Goal: Task Accomplishment & Management: Use online tool/utility

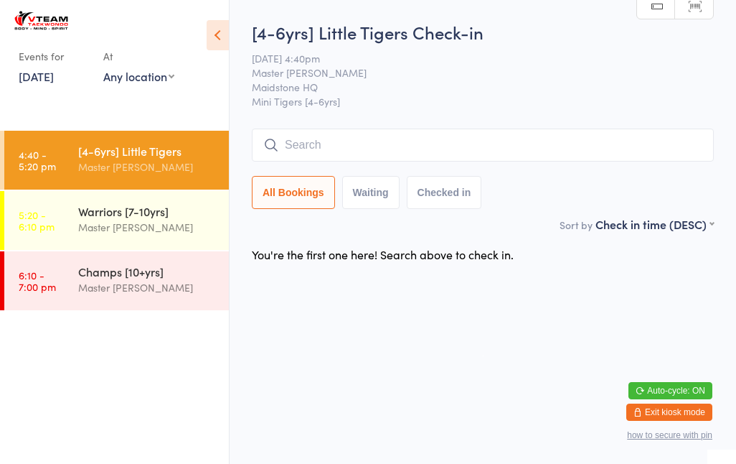
click at [352, 209] on button "Waiting" at bounding box center [370, 192] width 57 height 33
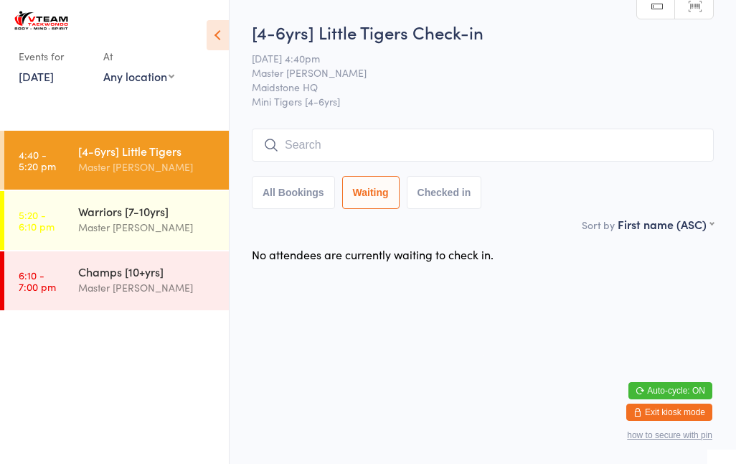
click at [449, 192] on button "Checked in" at bounding box center [444, 192] width 75 height 33
select select "5"
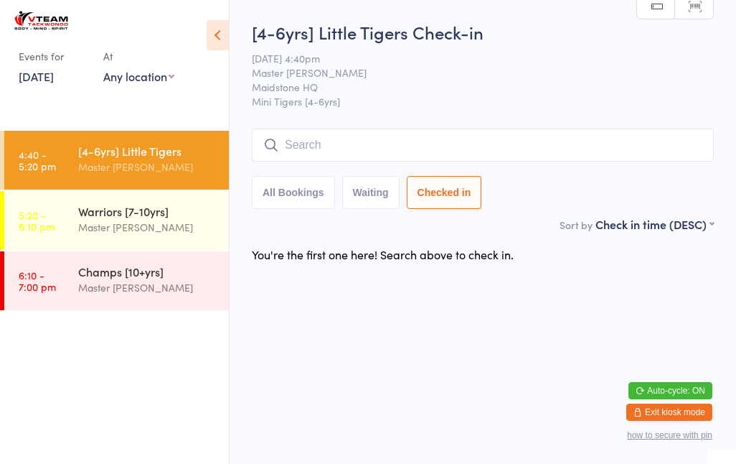
click at [276, 191] on button "All Bookings" at bounding box center [293, 192] width 83 height 33
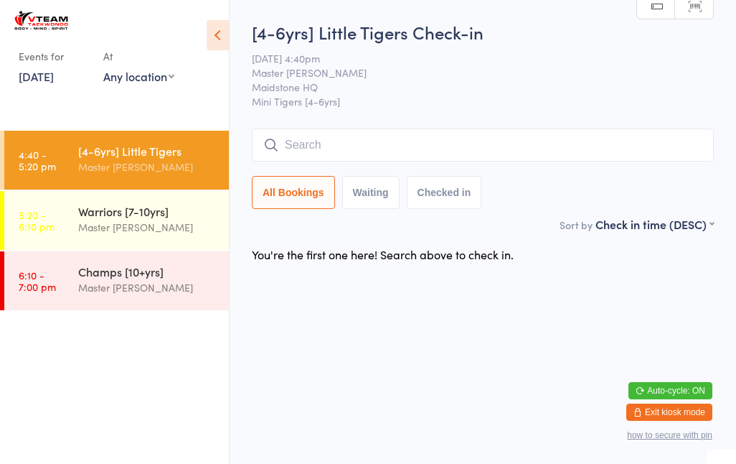
click at [187, 227] on div "Master [PERSON_NAME]" at bounding box center [147, 227] width 138 height 17
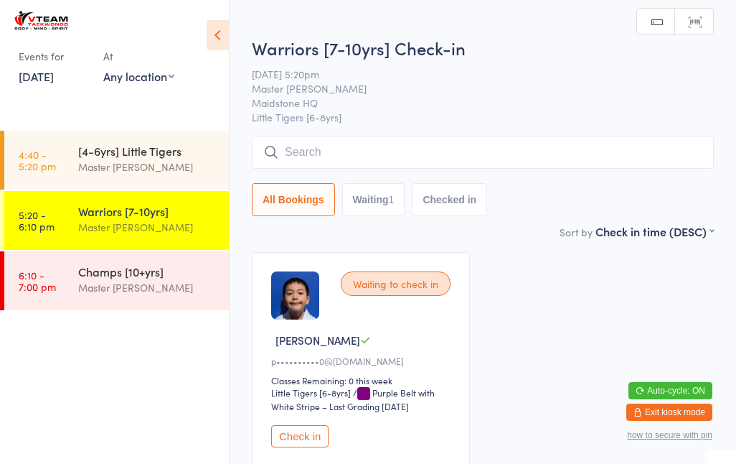
click at [528, 156] on input "search" at bounding box center [483, 152] width 462 height 33
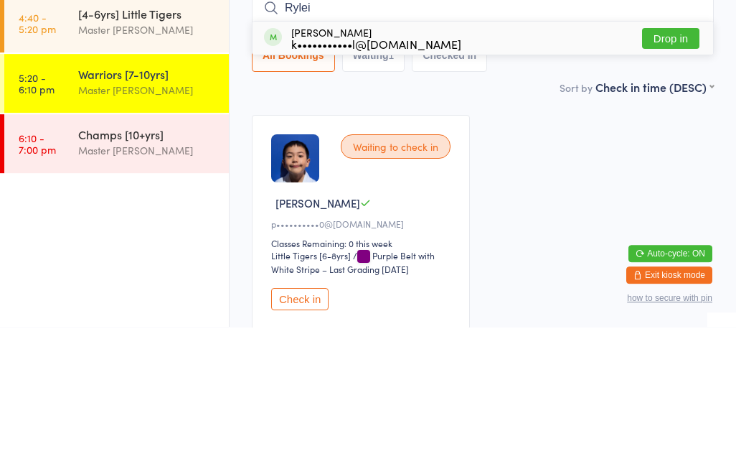
type input "Rylei"
click at [446, 159] on div "[PERSON_NAME] k•••••••••••l@[DOMAIN_NAME] Drop in" at bounding box center [483, 175] width 461 height 33
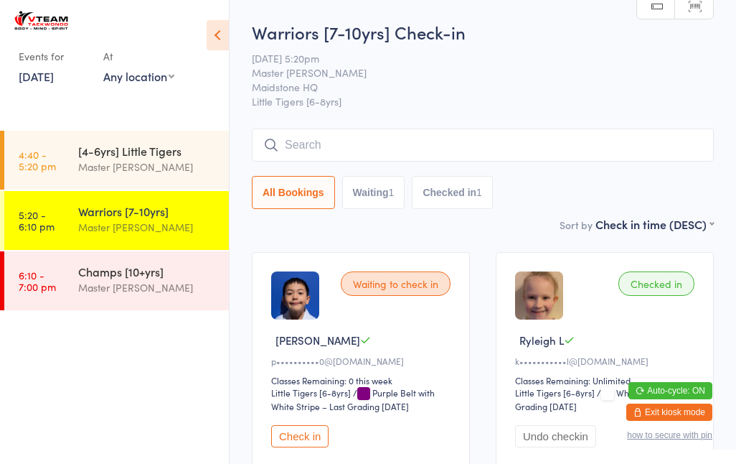
click at [523, 108] on span "Little Tigers [6-8yrs]" at bounding box center [483, 101] width 462 height 14
click at [436, 146] on input "search" at bounding box center [483, 144] width 462 height 33
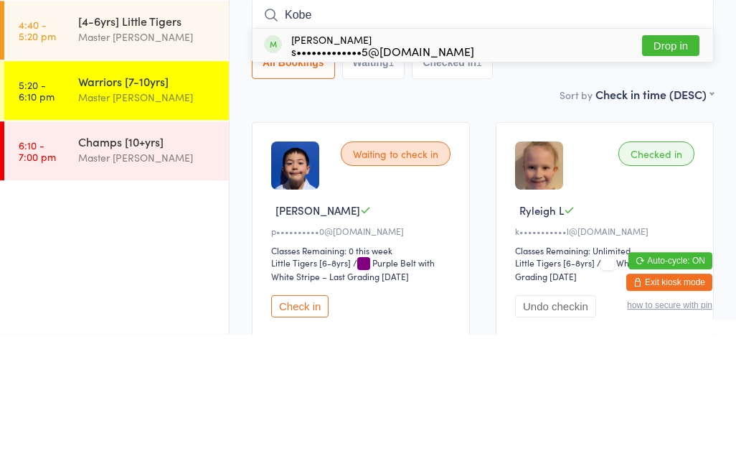
type input "Kobe"
click at [679, 165] on button "Drop in" at bounding box center [670, 175] width 57 height 21
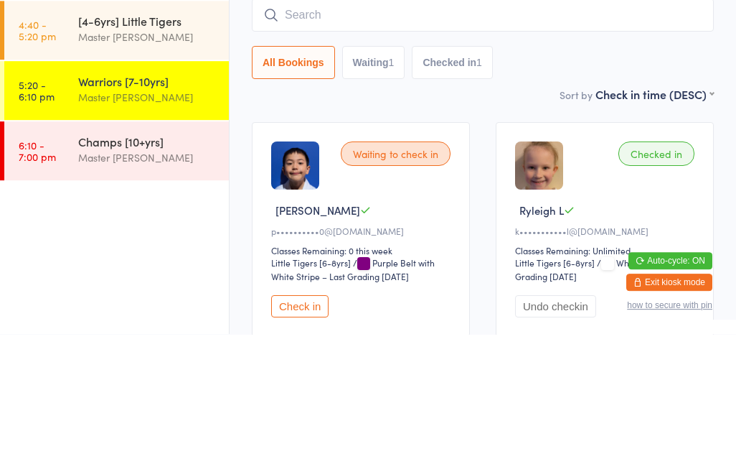
scroll to position [121, 0]
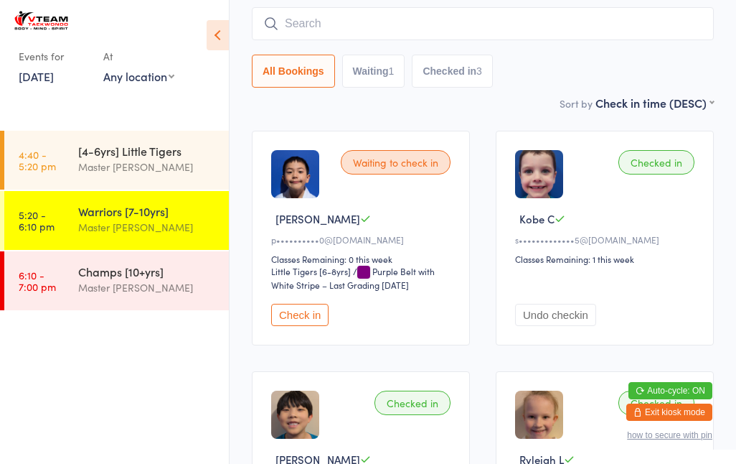
click at [469, 18] on input "search" at bounding box center [483, 23] width 462 height 33
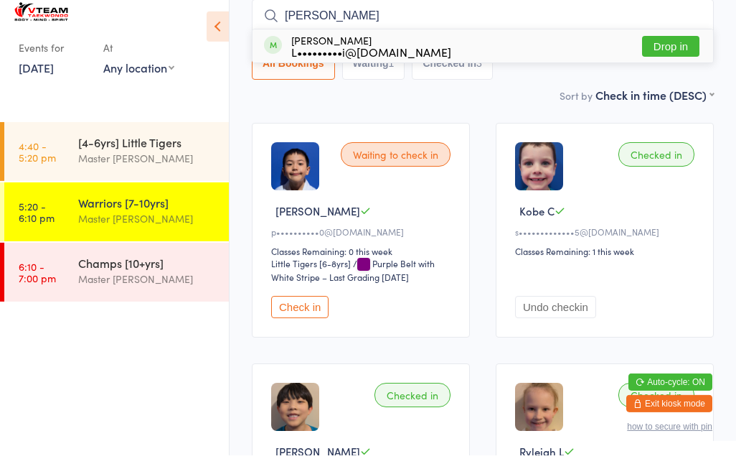
click at [661, 156] on div "Checked in" at bounding box center [656, 163] width 76 height 24
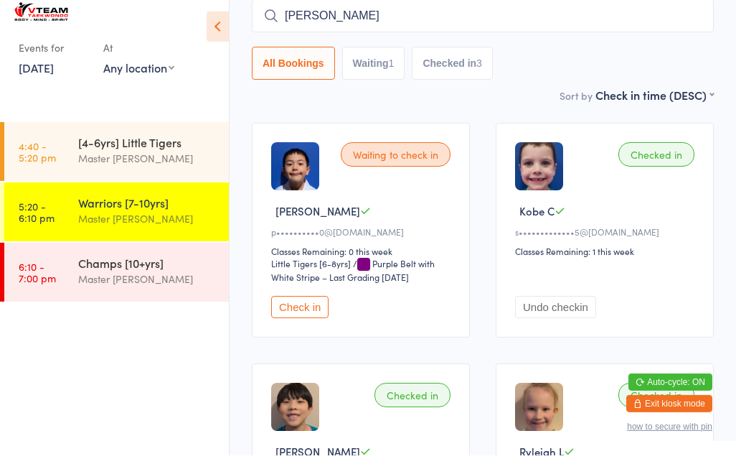
scroll to position [130, 0]
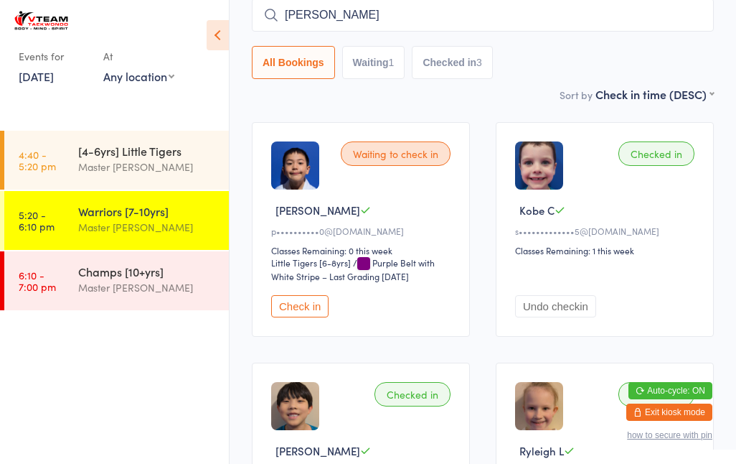
click at [379, 23] on input "[PERSON_NAME]" at bounding box center [483, 15] width 462 height 33
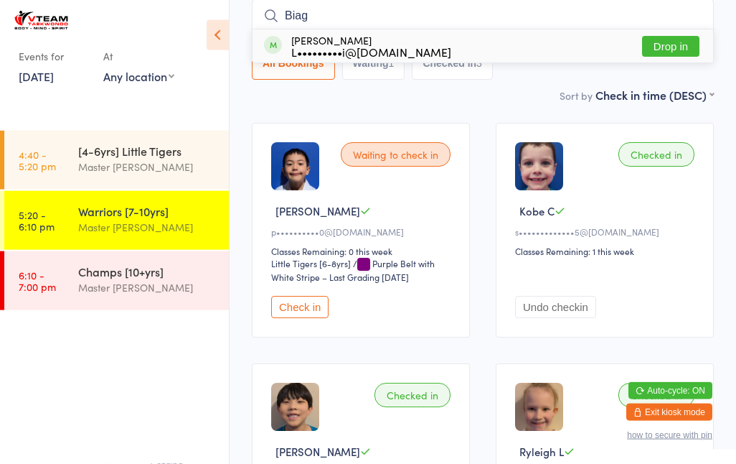
type input "Biag"
click at [672, 39] on button "Drop in" at bounding box center [670, 46] width 57 height 21
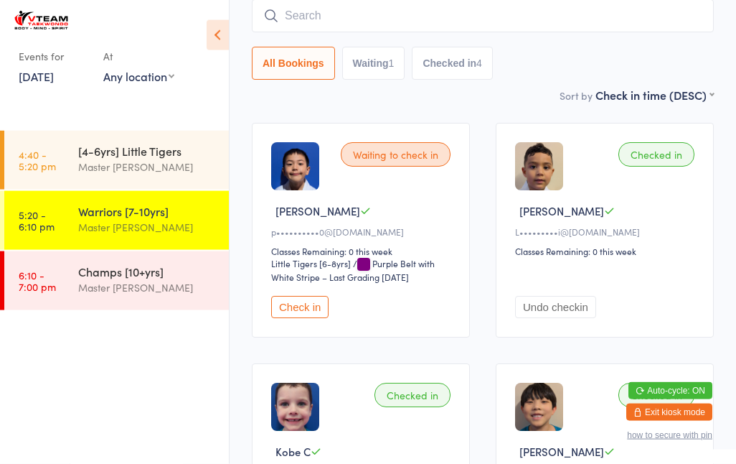
scroll to position [130, 0]
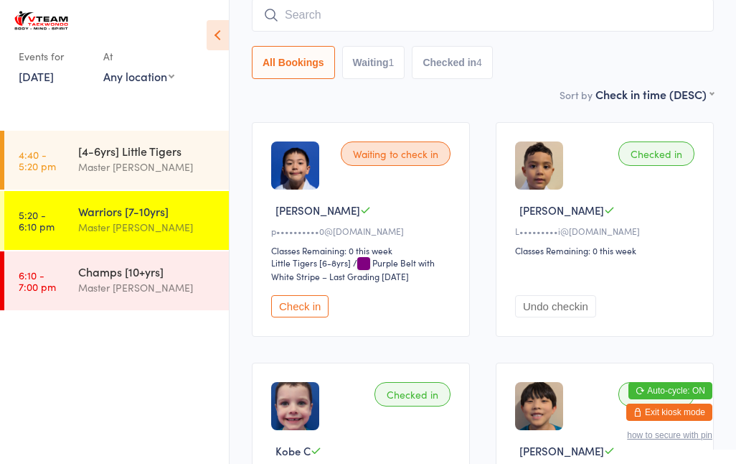
click at [302, 306] on button "Check in" at bounding box center [299, 306] width 57 height 22
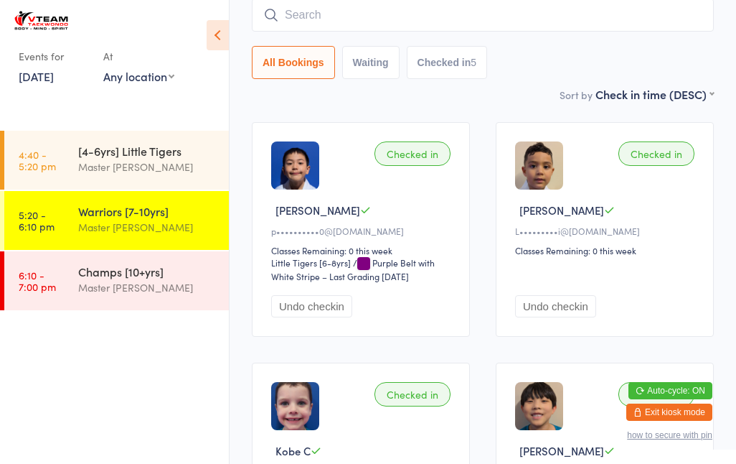
click at [426, 5] on input "search" at bounding box center [483, 15] width 462 height 33
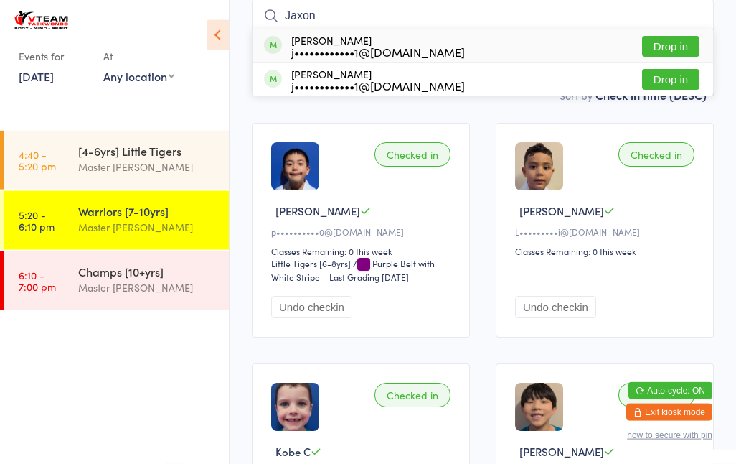
type input "Jaxon"
click at [669, 40] on button "Drop in" at bounding box center [670, 46] width 57 height 21
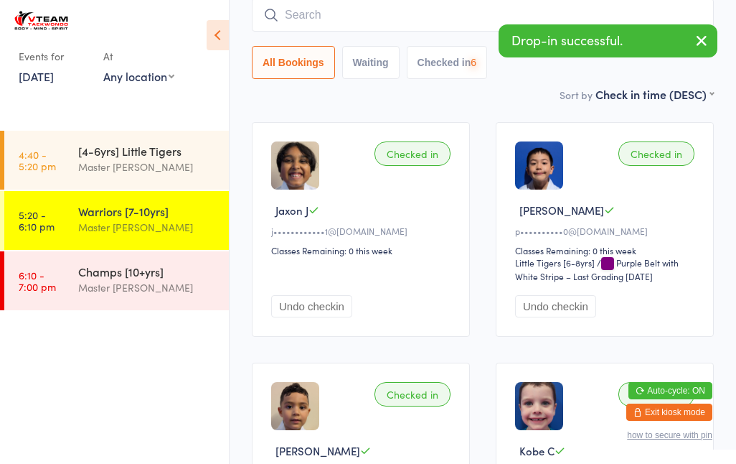
click at [400, 18] on input "search" at bounding box center [483, 15] width 462 height 33
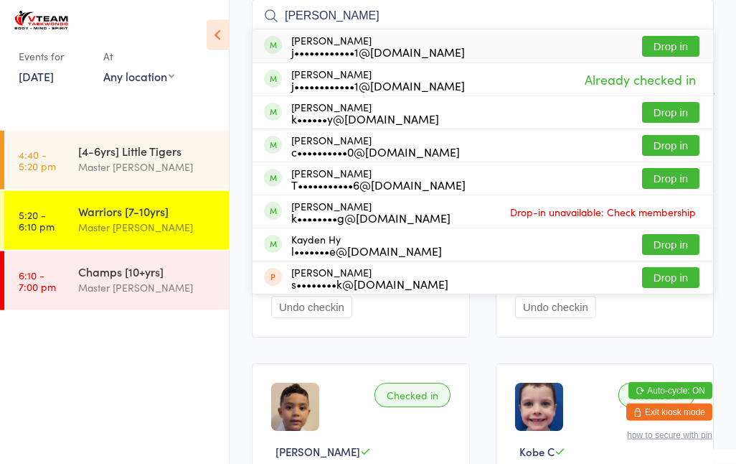
type input "[PERSON_NAME]"
click at [668, 47] on button "Drop in" at bounding box center [670, 46] width 57 height 21
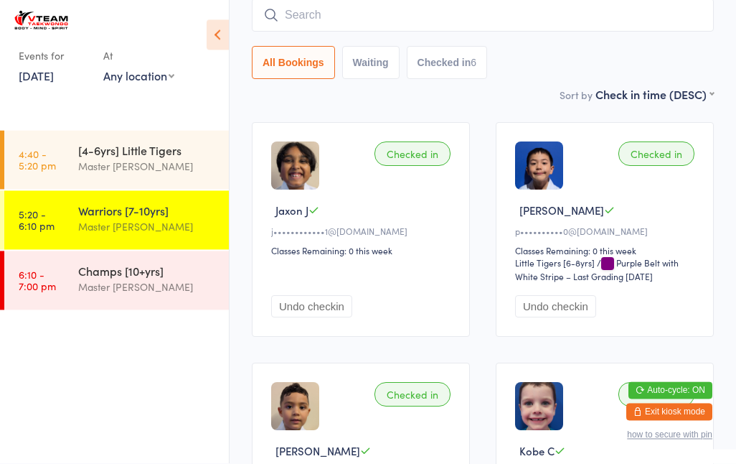
scroll to position [130, 0]
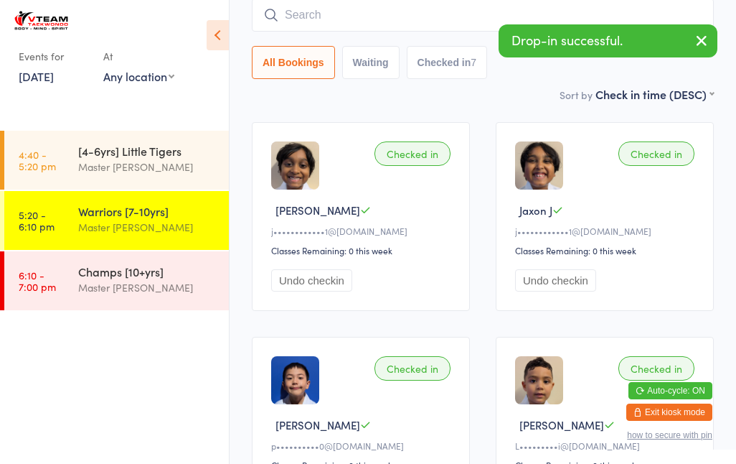
click at [413, 17] on input "search" at bounding box center [483, 15] width 462 height 33
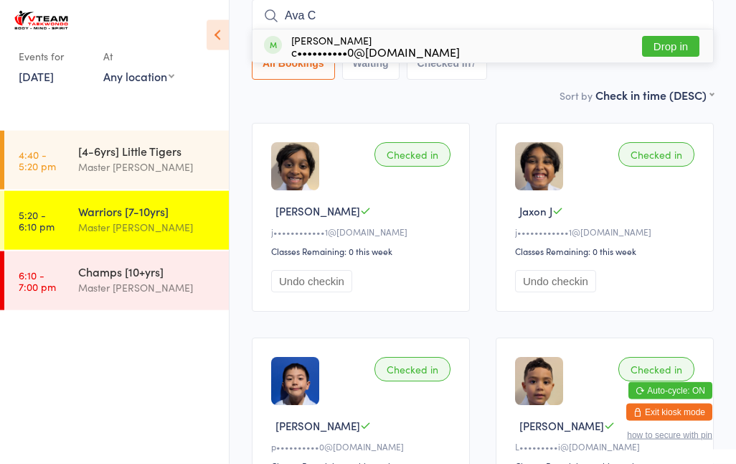
type input "Ava C"
click at [679, 49] on button "Drop in" at bounding box center [670, 46] width 57 height 21
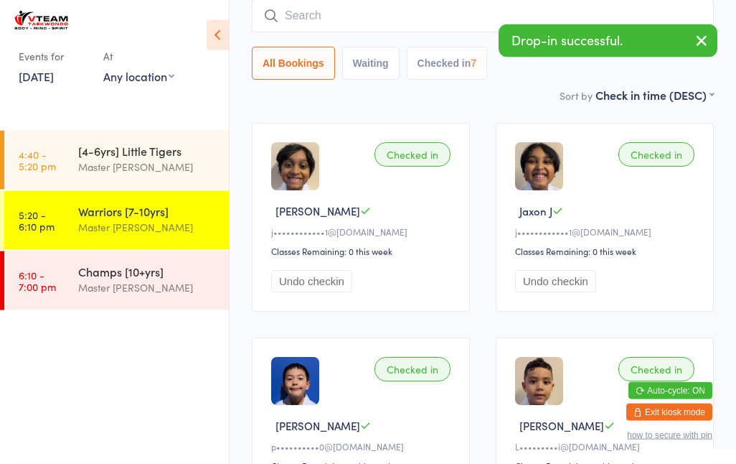
click at [494, 8] on input "search" at bounding box center [483, 15] width 462 height 33
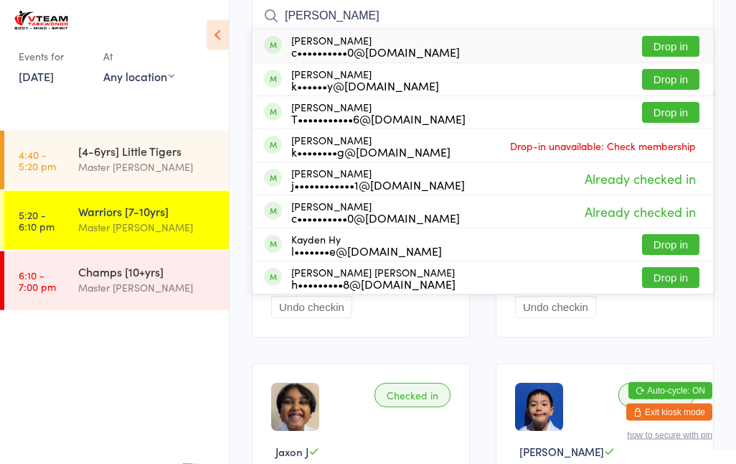
type input "[PERSON_NAME]"
click at [677, 77] on button "Drop in" at bounding box center [670, 79] width 57 height 21
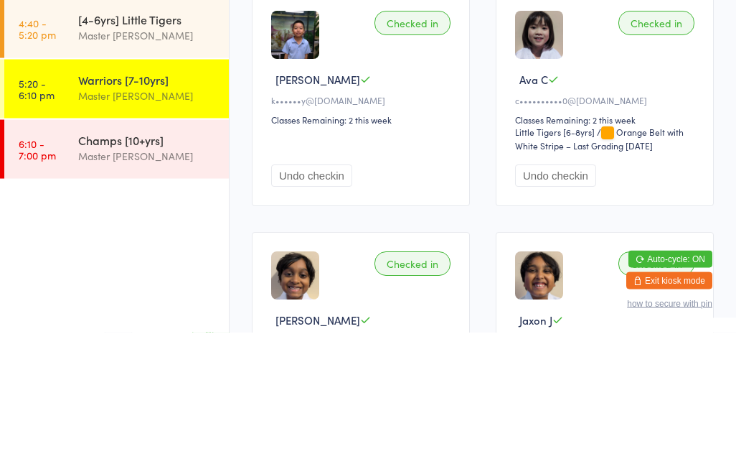
click at [339, 296] on button "Undo checkin" at bounding box center [311, 307] width 81 height 22
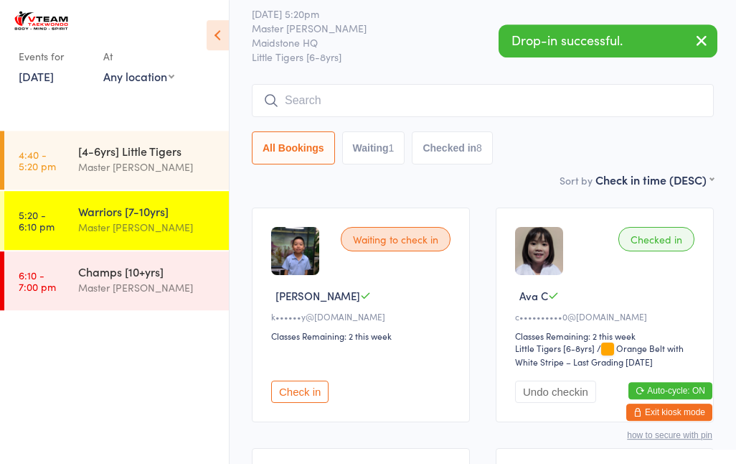
scroll to position [19, 0]
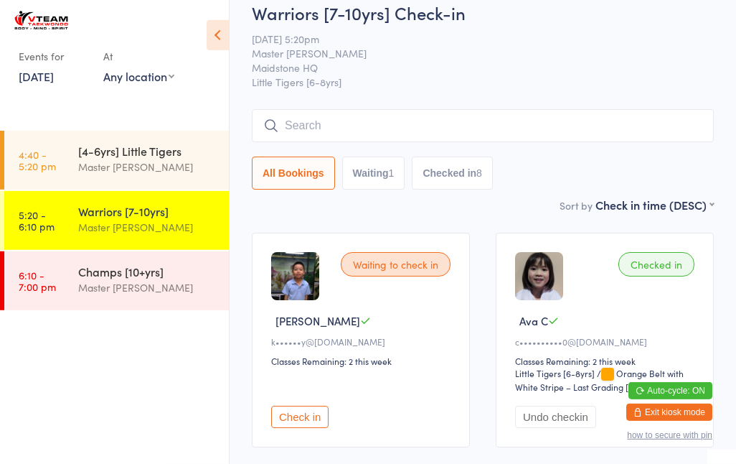
click at [393, 181] on button "Waiting 1" at bounding box center [373, 172] width 63 height 33
select select "0"
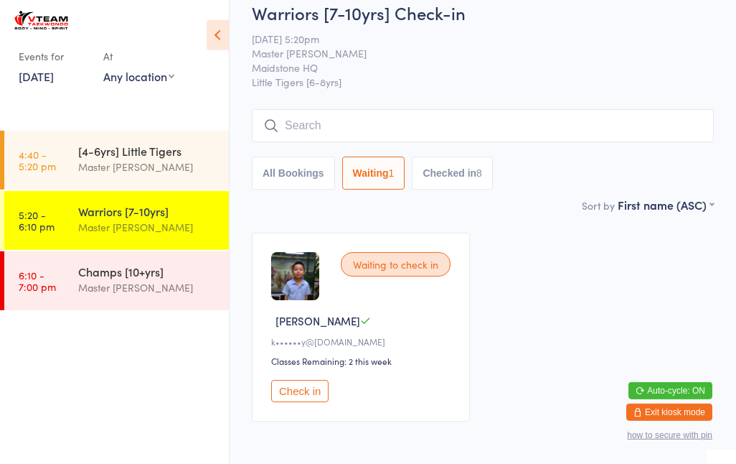
click at [348, 126] on input "search" at bounding box center [483, 125] width 462 height 33
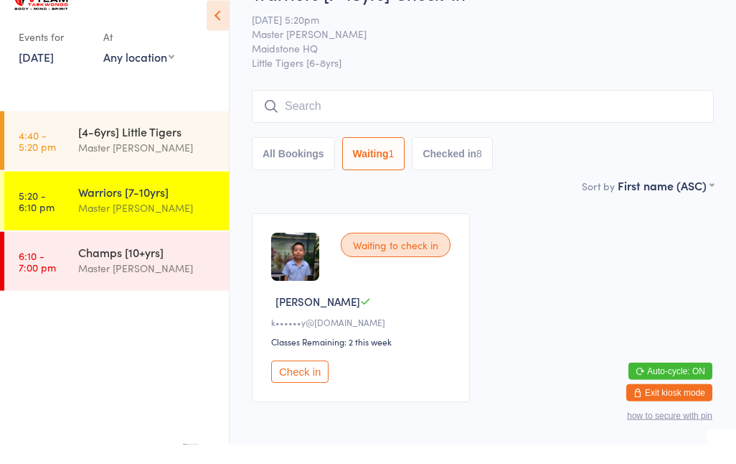
click at [310, 220] on div "Waiting to check in [PERSON_NAME]••••••y@[DOMAIN_NAME] Classes Remaining: 2 thi…" at bounding box center [483, 327] width 488 height 215
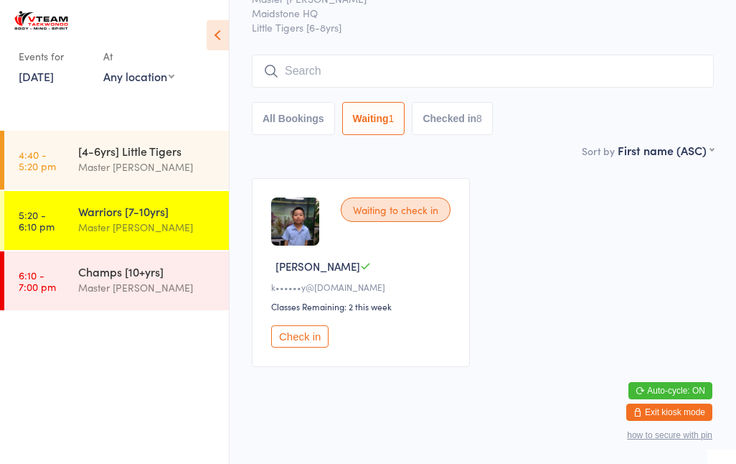
click at [331, 72] on input "search" at bounding box center [483, 71] width 462 height 33
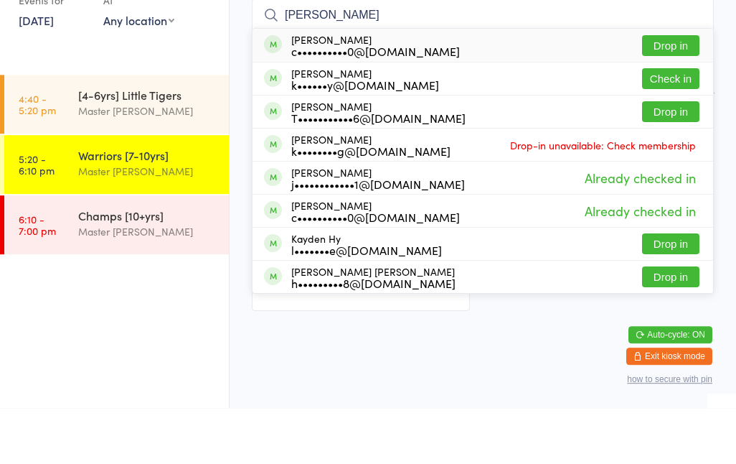
type input "[PERSON_NAME]"
click at [677, 91] on button "Drop in" at bounding box center [670, 101] width 57 height 21
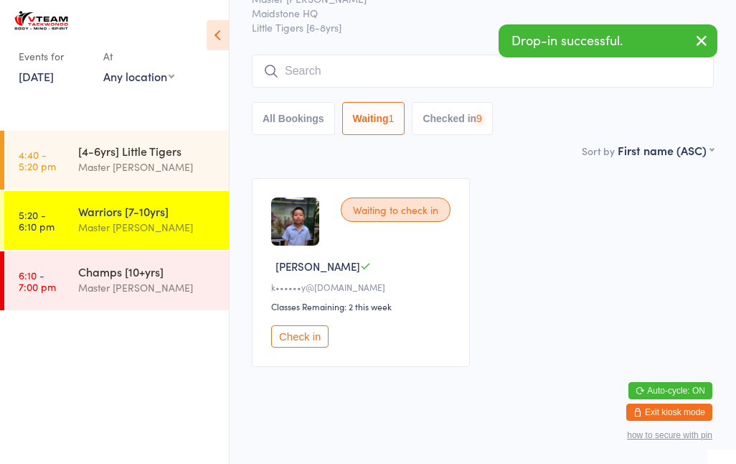
click at [307, 129] on button "All Bookings" at bounding box center [293, 118] width 83 height 33
select select "5"
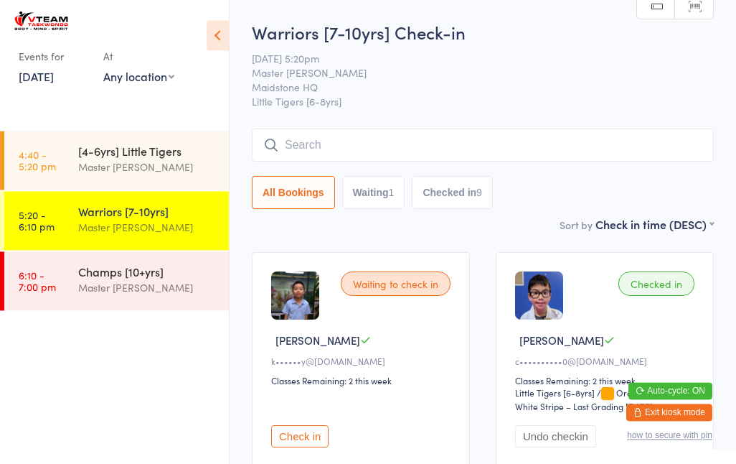
scroll to position [0, 0]
click at [411, 141] on input "search" at bounding box center [483, 144] width 462 height 33
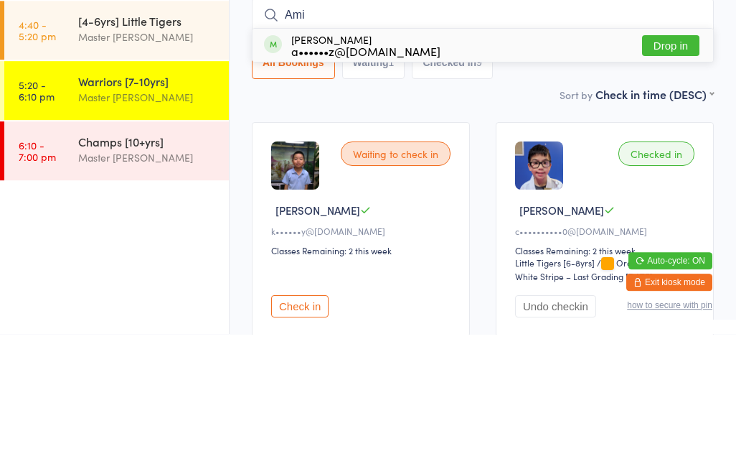
type input "Ami"
click at [677, 165] on button "Drop in" at bounding box center [670, 175] width 57 height 21
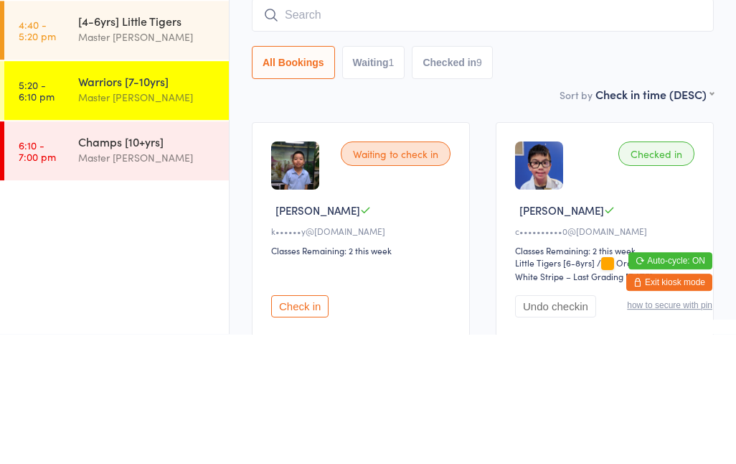
scroll to position [130, 0]
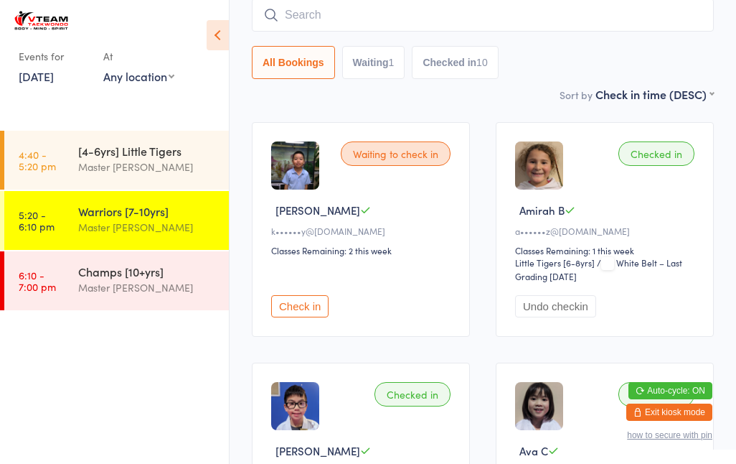
click at [495, 27] on input "search" at bounding box center [483, 15] width 462 height 33
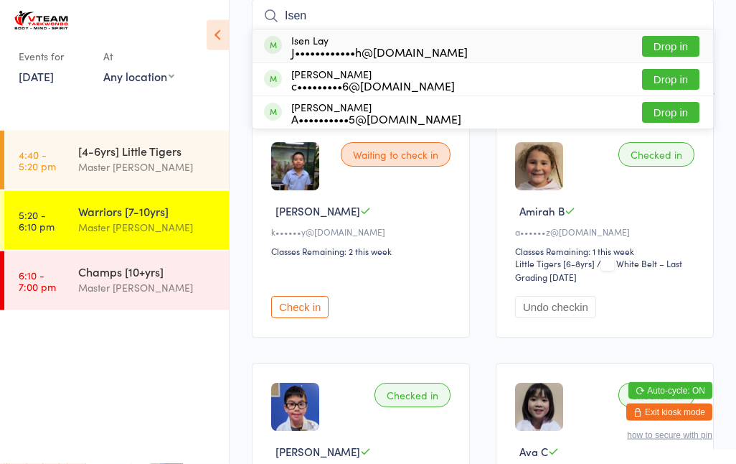
type input "Isen"
click at [685, 39] on button "Drop in" at bounding box center [670, 46] width 57 height 21
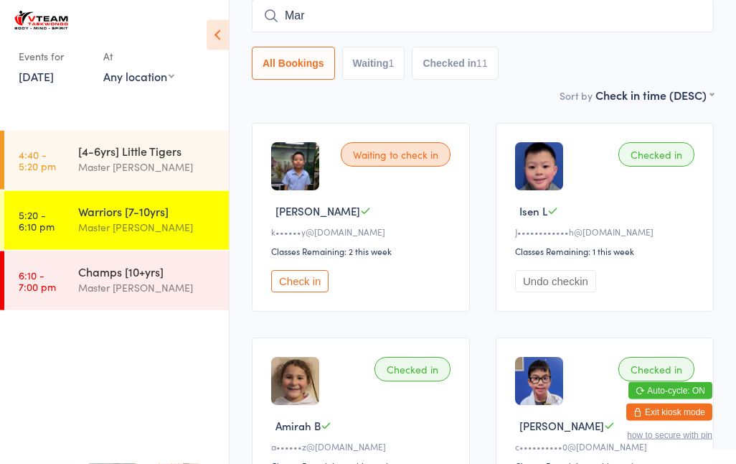
type input "Mark"
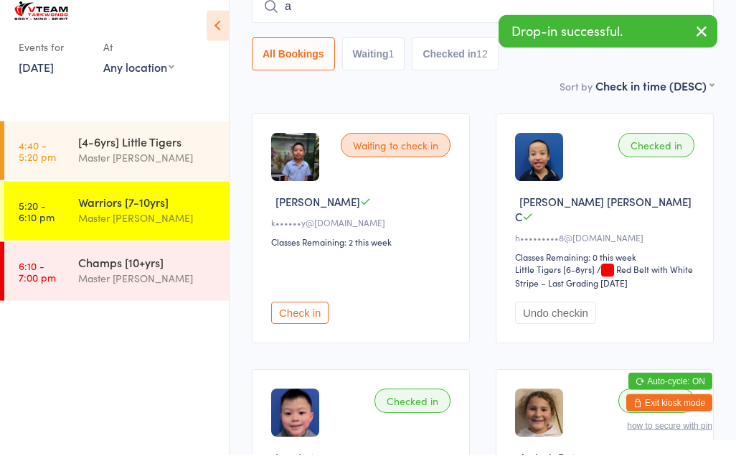
click at [424, 11] on input "a" at bounding box center [483, 15] width 462 height 33
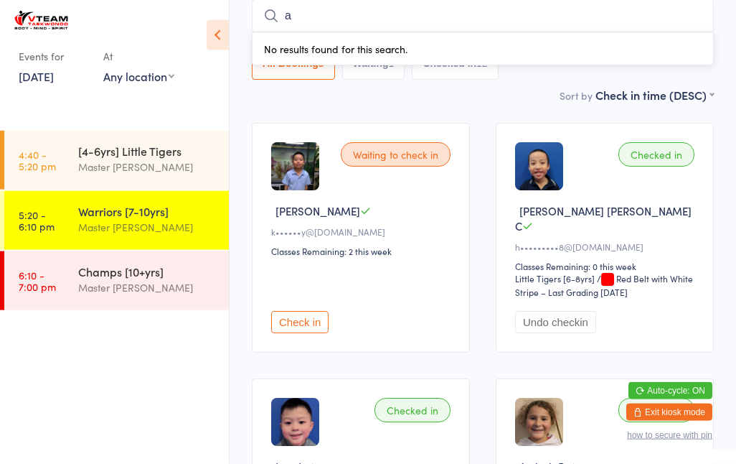
click at [410, 12] on input "a" at bounding box center [483, 15] width 462 height 33
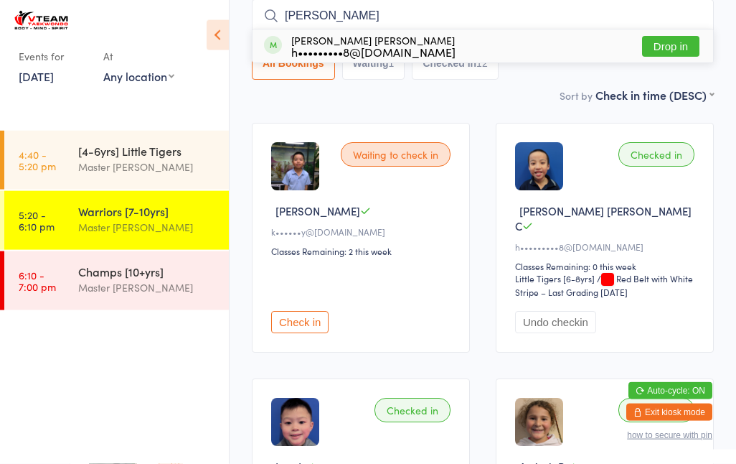
type input "[PERSON_NAME]"
click at [677, 48] on button "Drop in" at bounding box center [670, 46] width 57 height 21
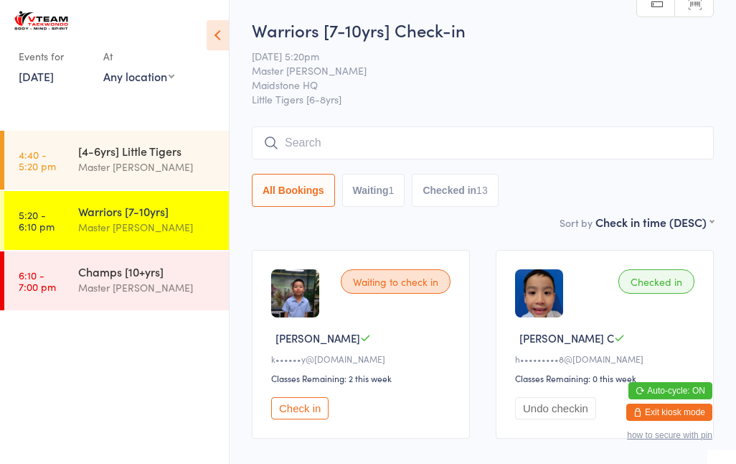
scroll to position [0, 0]
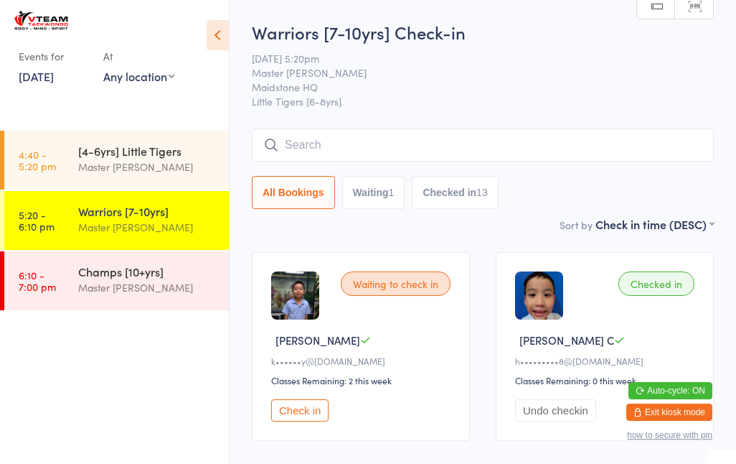
click at [285, 144] on input "search" at bounding box center [483, 144] width 462 height 33
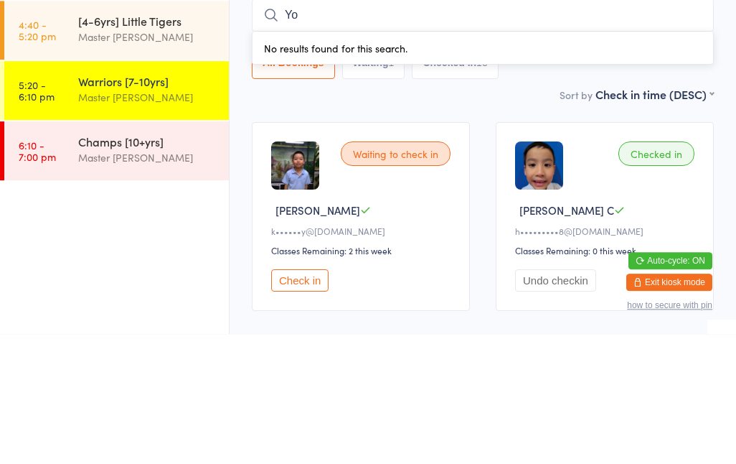
type input "Y"
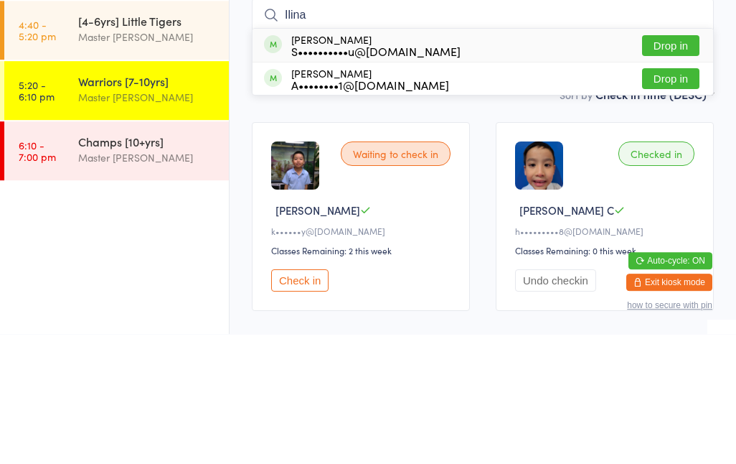
type input "Ilina"
click at [665, 165] on button "Drop in" at bounding box center [670, 175] width 57 height 21
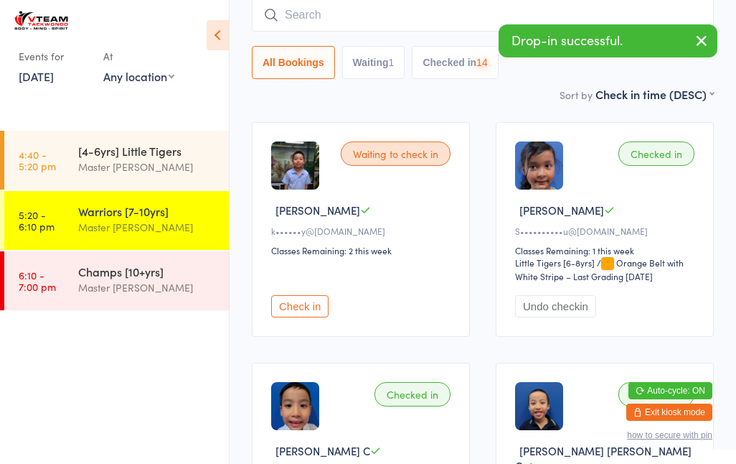
click at [395, 17] on input "search" at bounding box center [483, 15] width 462 height 33
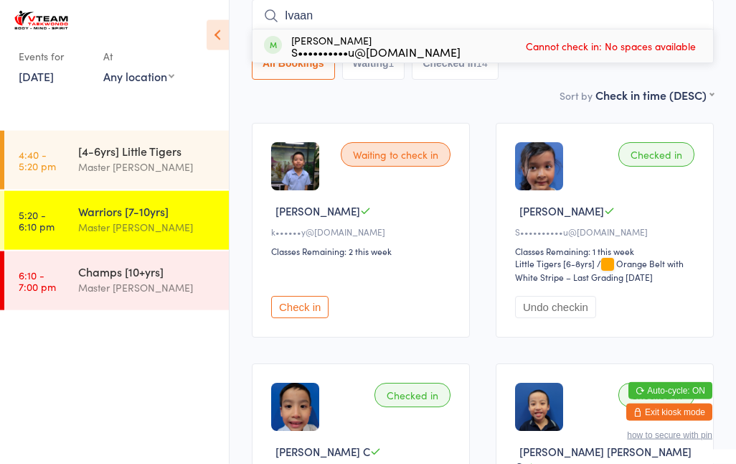
type input "Ivaan"
click at [606, 62] on div "[PERSON_NAME] S••••••••••u@[DOMAIN_NAME] Cannot check in: No spaces available" at bounding box center [483, 45] width 461 height 33
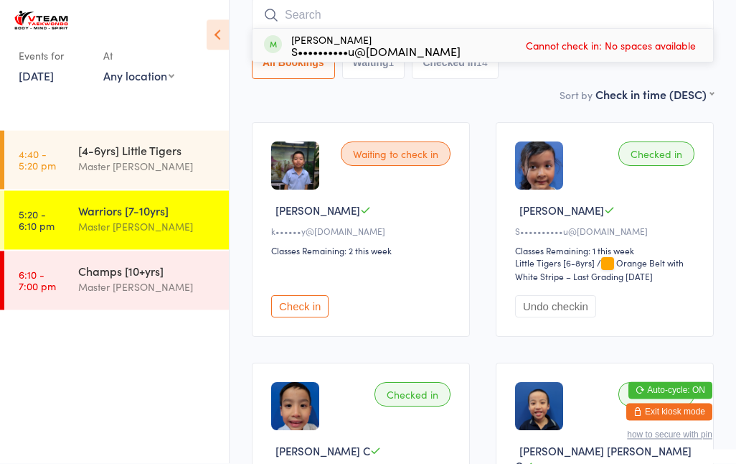
click at [626, 44] on div "[PERSON_NAME] S••••••••••u@[DOMAIN_NAME] Cannot check in: No spaces available A…" at bounding box center [483, 39] width 462 height 80
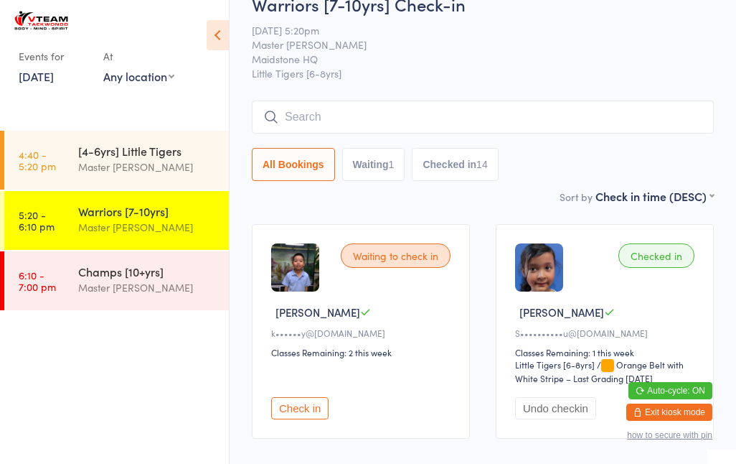
scroll to position [0, 0]
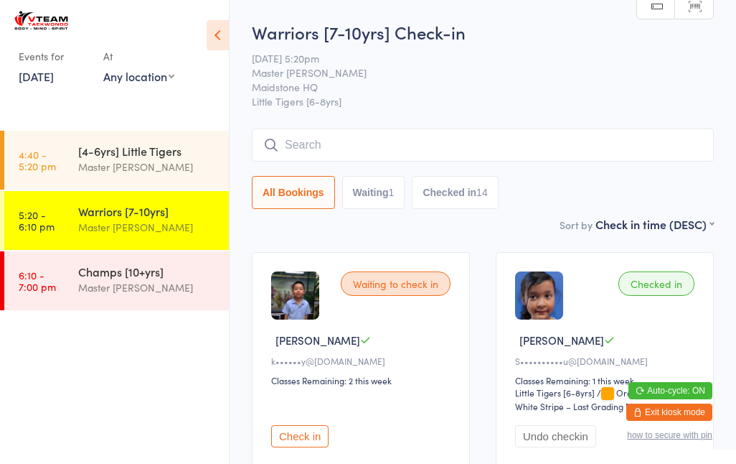
click at [431, 153] on input "search" at bounding box center [483, 144] width 462 height 33
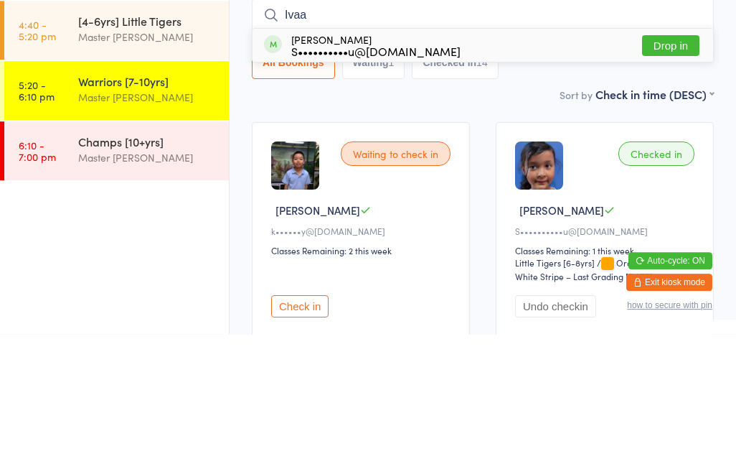
type input "Ivaa"
click at [673, 165] on button "Drop in" at bounding box center [670, 175] width 57 height 21
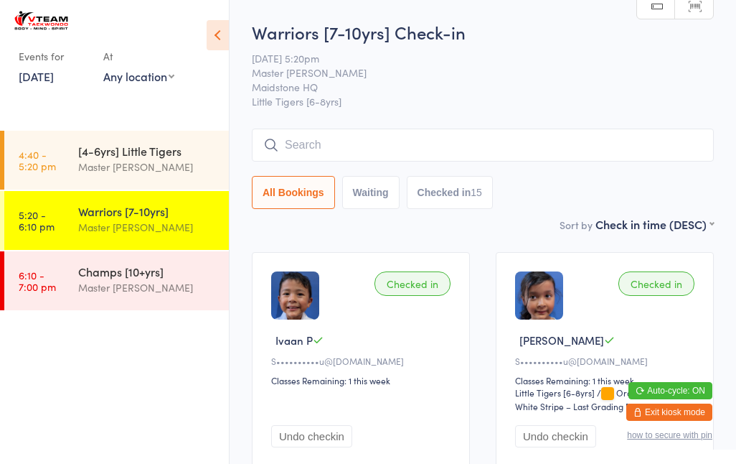
click at [301, 144] on input "search" at bounding box center [483, 144] width 462 height 33
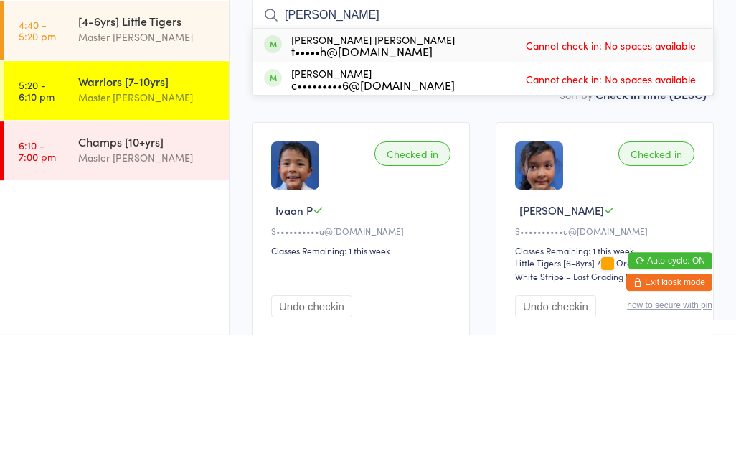
type input "[PERSON_NAME]"
click at [500, 159] on div "[PERSON_NAME] [PERSON_NAME] t•••••h@[DOMAIN_NAME] Cannot check in: No spaces av…" at bounding box center [483, 175] width 461 height 33
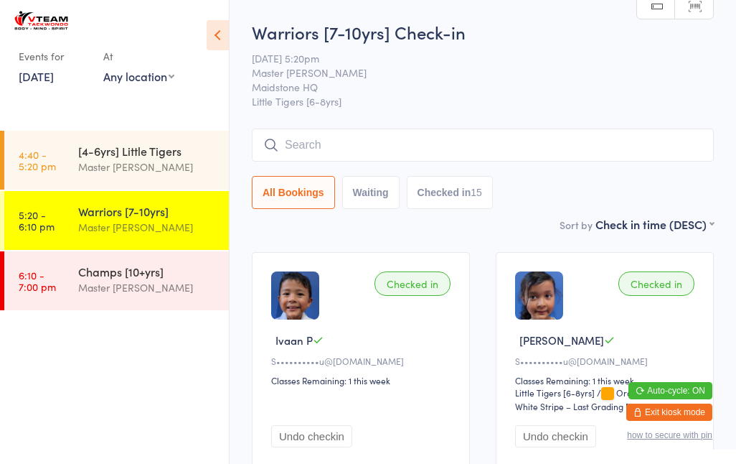
click at [367, 136] on input "search" at bounding box center [483, 144] width 462 height 33
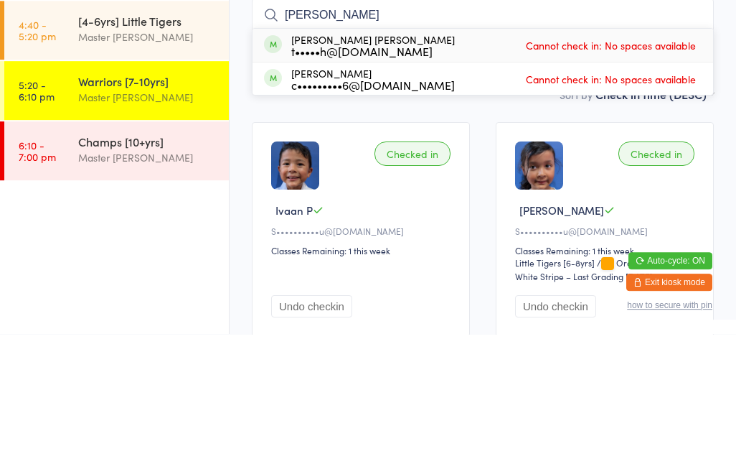
type input "[PERSON_NAME]"
click at [677, 164] on span "Cannot check in: No spaces available" at bounding box center [610, 175] width 177 height 22
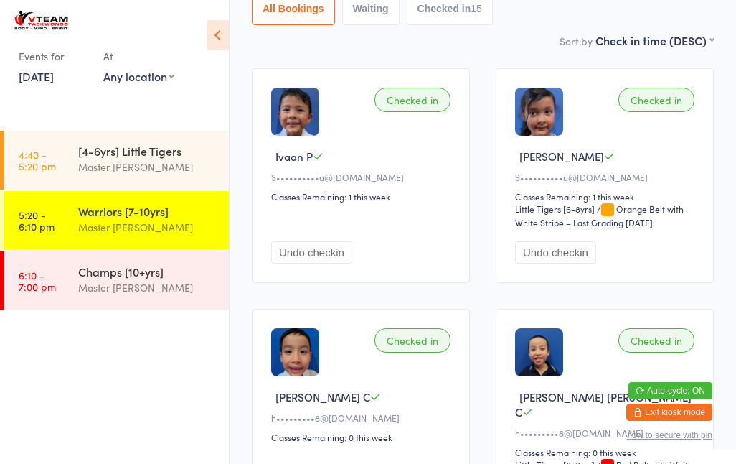
scroll to position [178, 0]
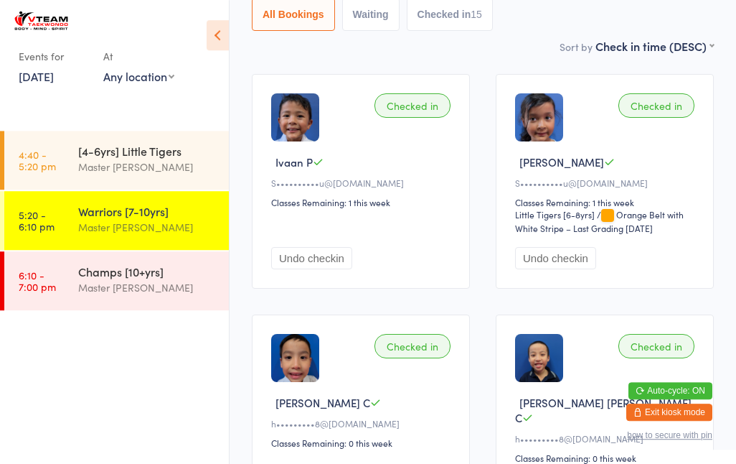
click at [47, 161] on time "4:40 - 5:20 pm" at bounding box center [37, 160] width 37 height 23
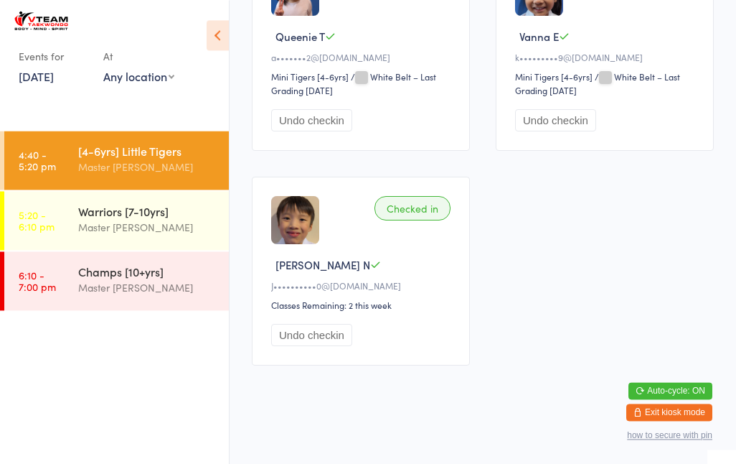
scroll to position [306, 0]
click at [87, 284] on div "Master [PERSON_NAME]" at bounding box center [147, 287] width 138 height 17
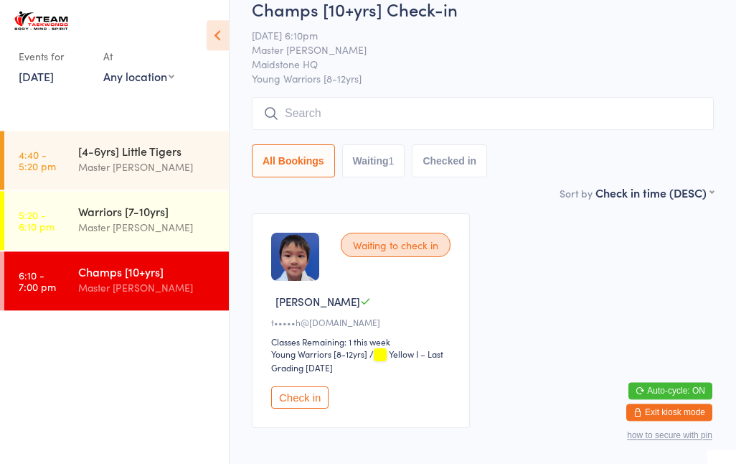
click at [291, 408] on button "Check in" at bounding box center [299, 397] width 57 height 22
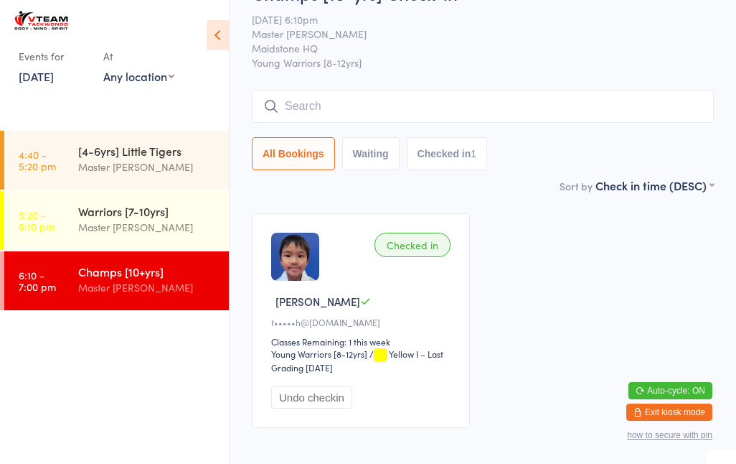
click at [363, 110] on input "search" at bounding box center [483, 106] width 462 height 33
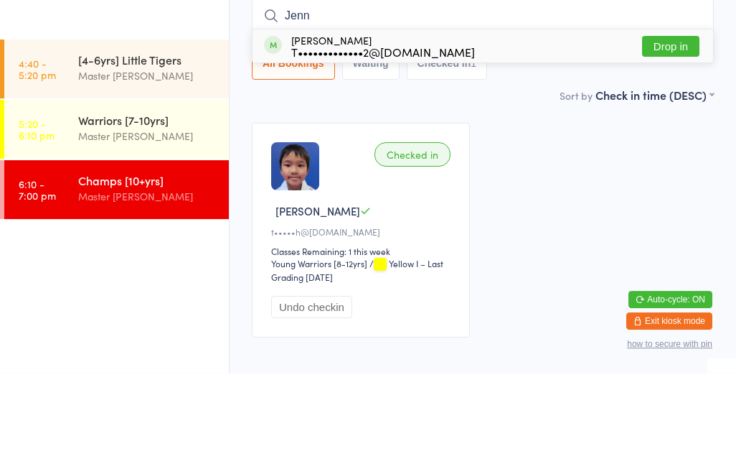
type input "Jenn"
click at [670, 127] on button "Drop in" at bounding box center [670, 137] width 57 height 21
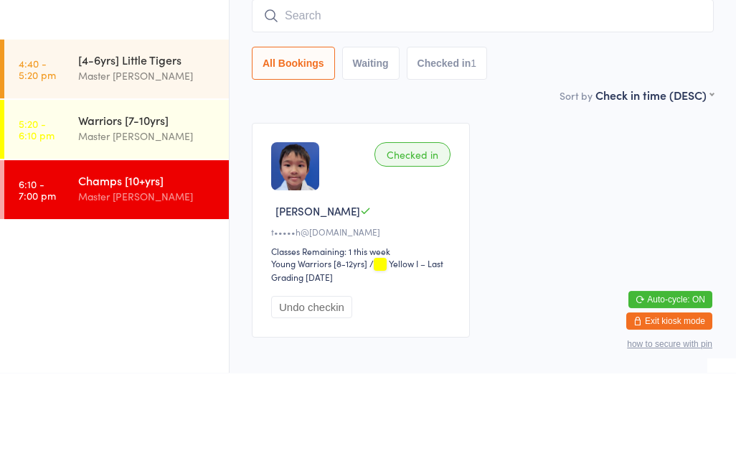
scroll to position [100, 0]
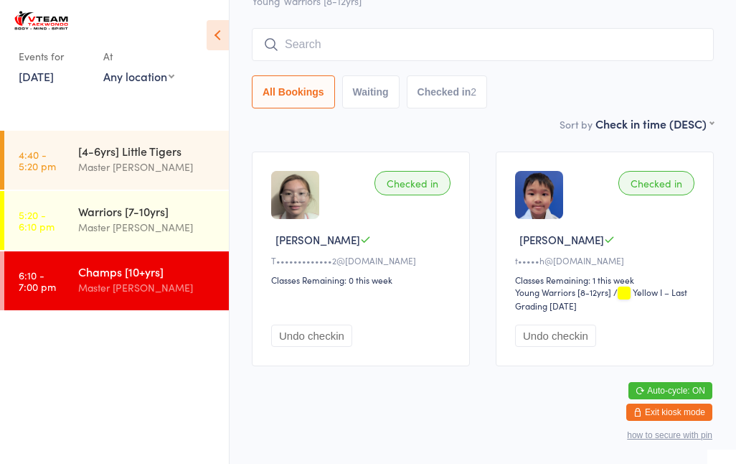
click at [320, 57] on input "search" at bounding box center [483, 44] width 462 height 33
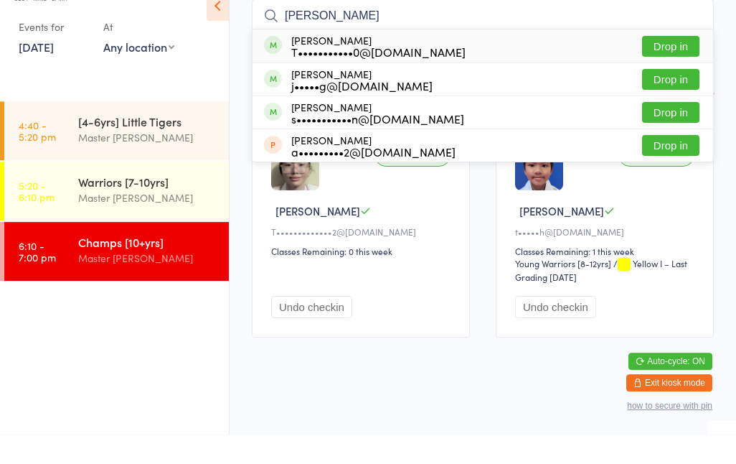
type input "[PERSON_NAME]"
click at [318, 109] on div "j•••••g@[DOMAIN_NAME]" at bounding box center [361, 114] width 141 height 11
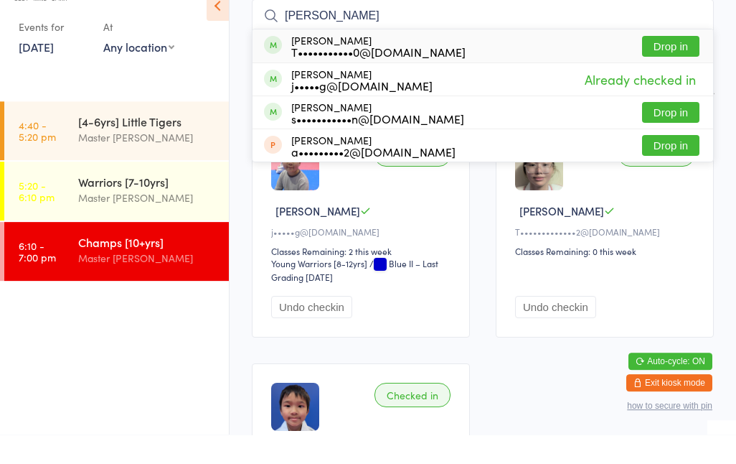
type input "[PERSON_NAME]"
click at [344, 64] on div "[PERSON_NAME] T•••••••••••0@[DOMAIN_NAME]" at bounding box center [378, 75] width 174 height 23
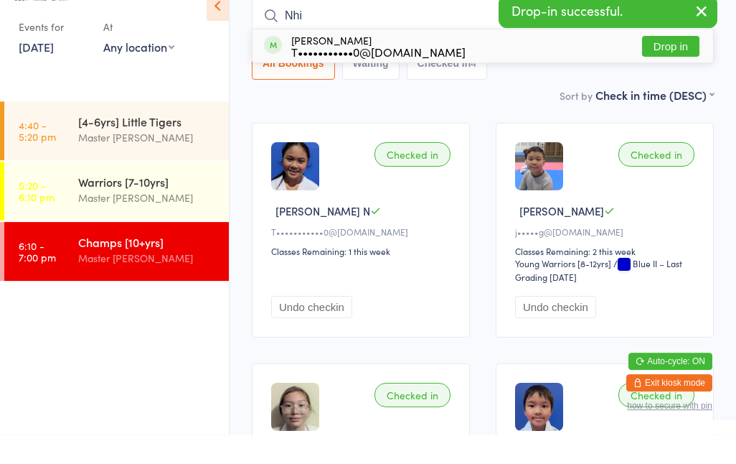
type input "Nhi"
click at [311, 75] on div "T•••••••••••0@[DOMAIN_NAME]" at bounding box center [378, 80] width 174 height 11
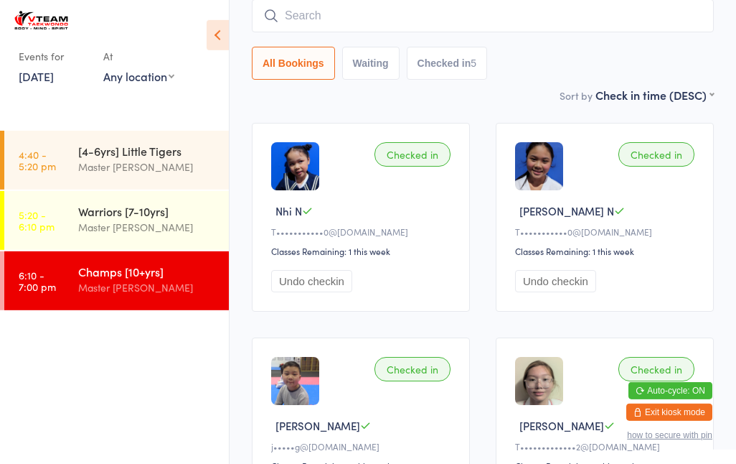
click at [499, 28] on input "search" at bounding box center [483, 15] width 462 height 33
click at [714, 194] on div "Checked in Nhi N T•••••••••••0@[DOMAIN_NAME] Classes Remaining: 1 this week Und…" at bounding box center [483, 457] width 488 height 695
click at [512, 19] on input "search" at bounding box center [483, 15] width 462 height 33
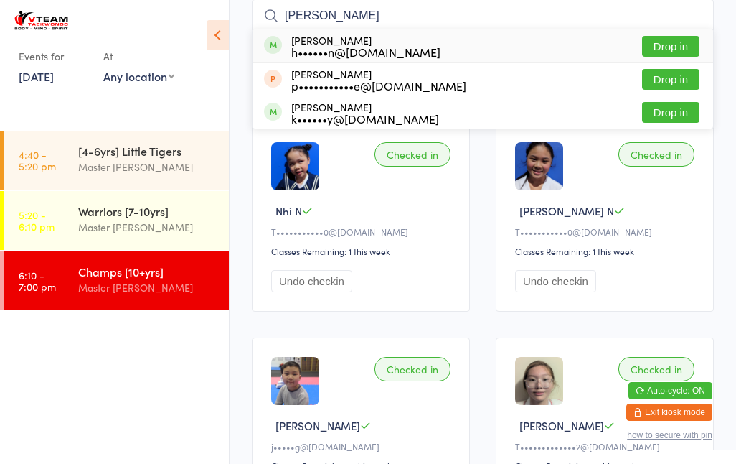
type input "[PERSON_NAME]"
click at [681, 50] on button "Drop in" at bounding box center [670, 46] width 57 height 21
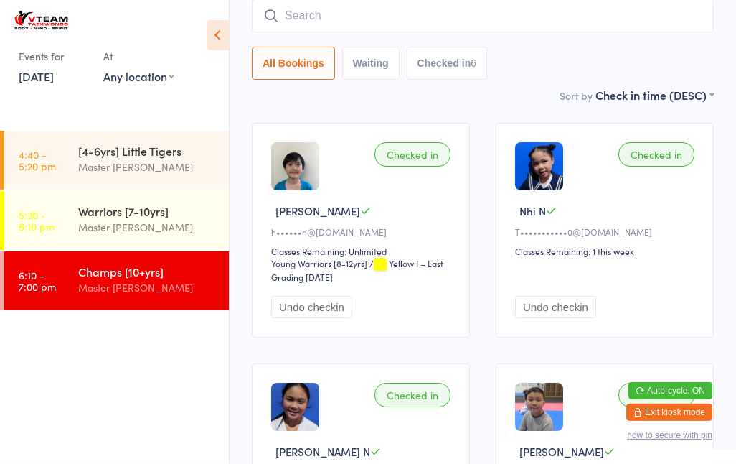
click at [535, 18] on input "search" at bounding box center [483, 15] width 462 height 33
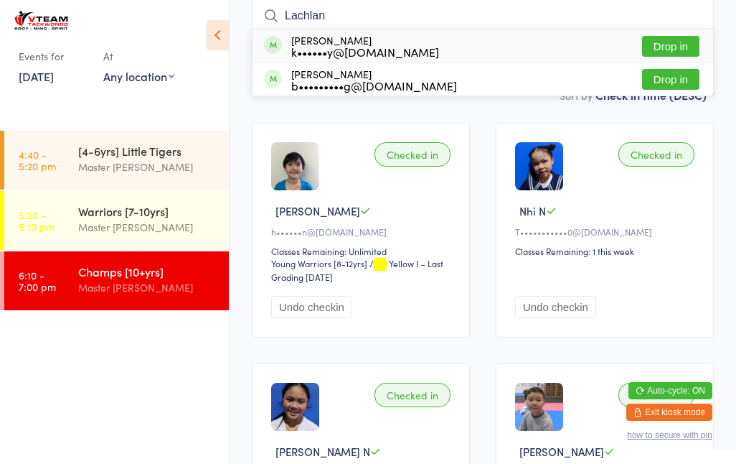
type input "Lachlan"
click at [408, 33] on div "Lachlan Ky k••••••y@[DOMAIN_NAME] Drop in" at bounding box center [483, 45] width 461 height 33
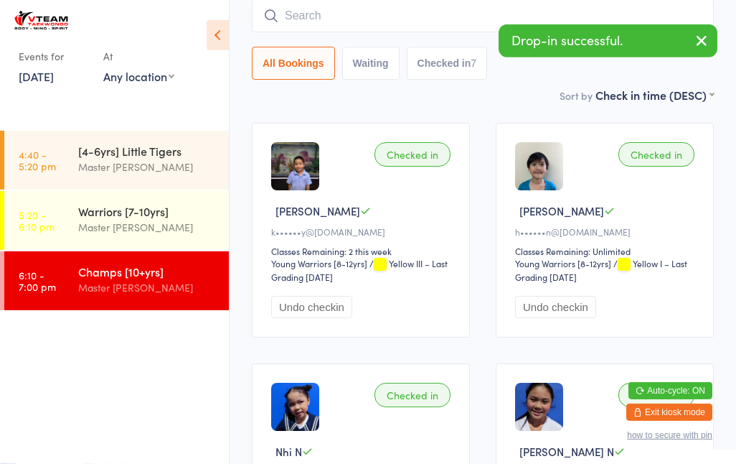
click at [171, 309] on link "6:10 - 7:00 pm Champs [10+yrs] Master [PERSON_NAME]" at bounding box center [116, 280] width 225 height 59
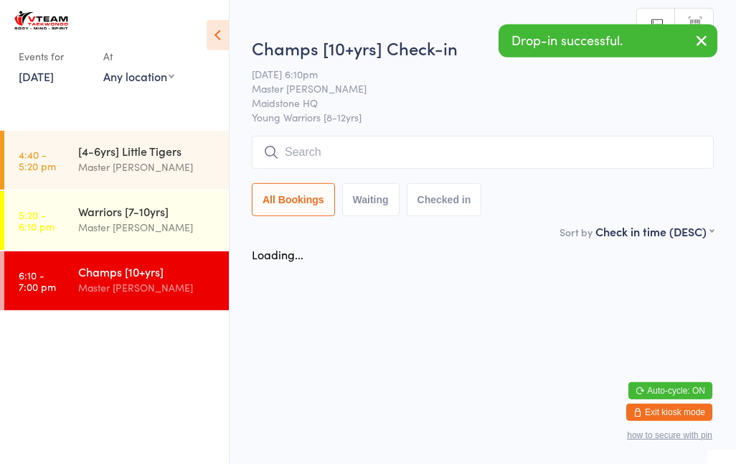
scroll to position [0, 0]
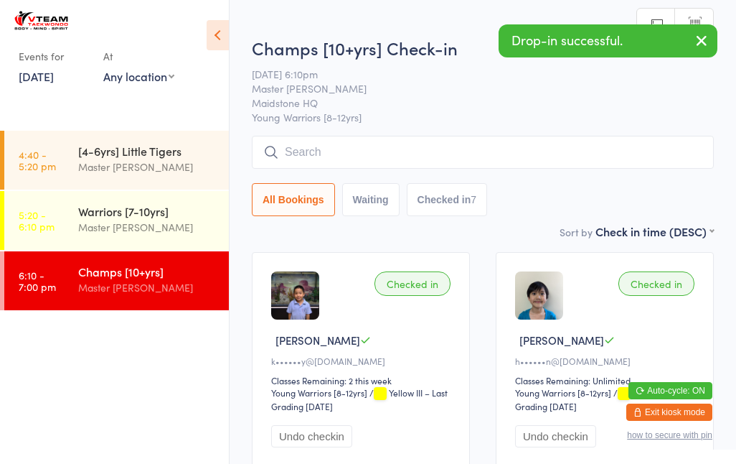
click at [376, 159] on input "search" at bounding box center [483, 152] width 462 height 33
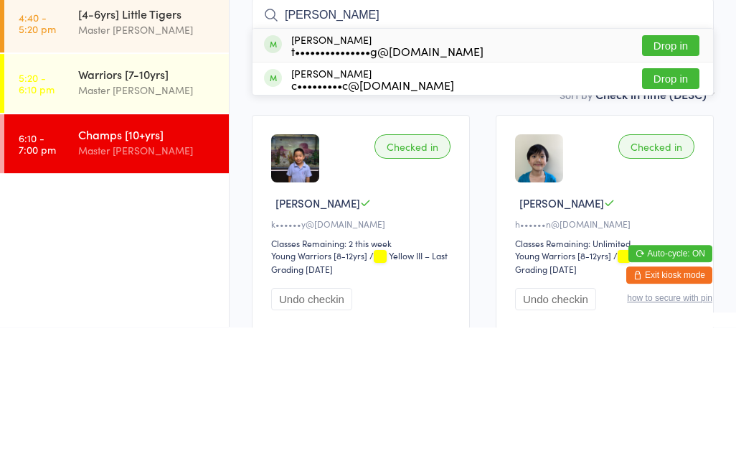
type input "[PERSON_NAME]"
click at [681, 172] on button "Drop in" at bounding box center [670, 182] width 57 height 21
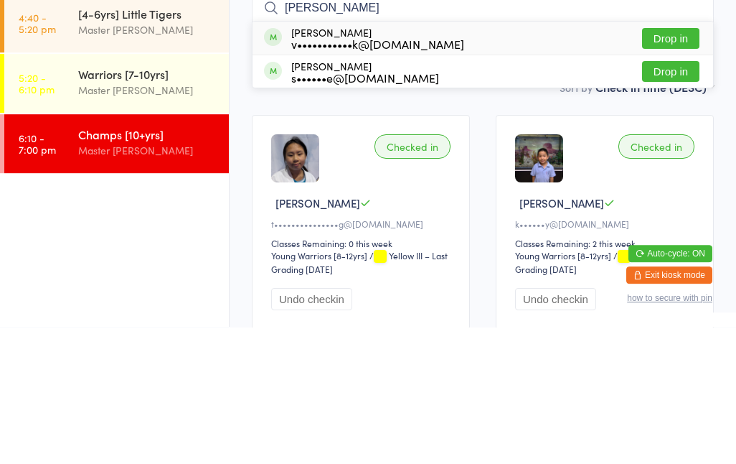
type input "[PERSON_NAME]"
click at [681, 165] on button "Drop in" at bounding box center [670, 175] width 57 height 21
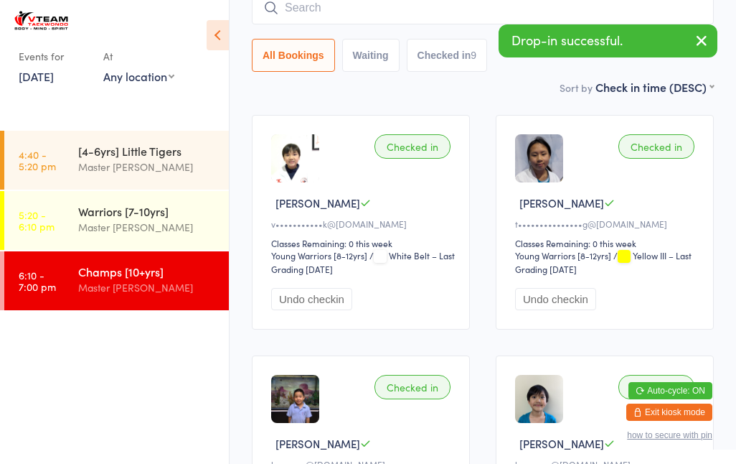
click at [339, 4] on input "search" at bounding box center [483, 7] width 462 height 33
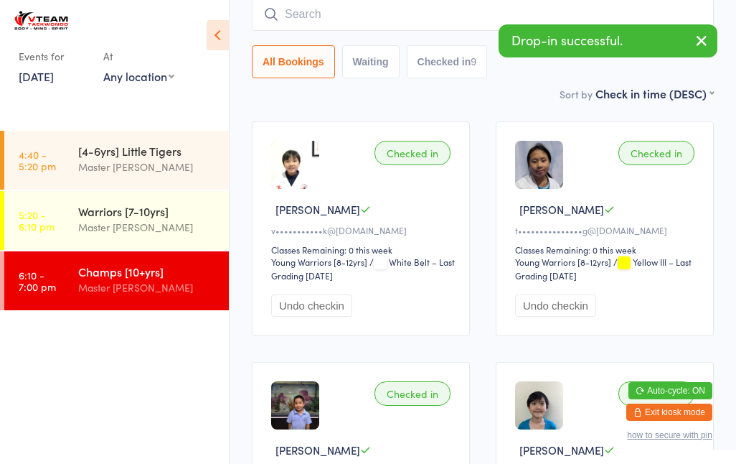
scroll to position [129, 0]
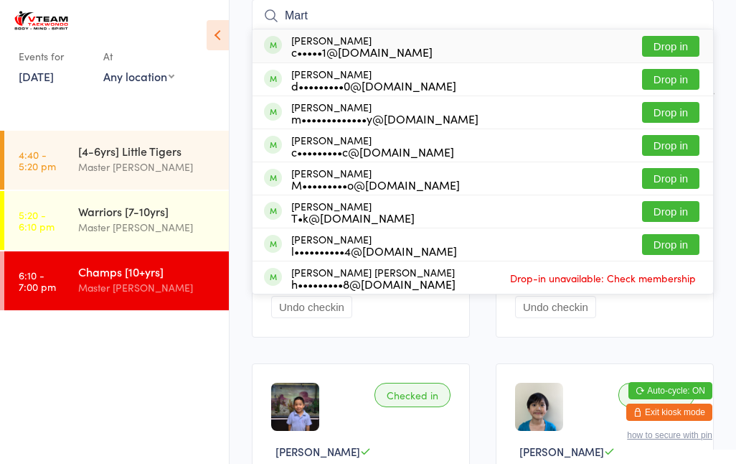
type input "Mart"
click at [690, 39] on button "Drop in" at bounding box center [670, 46] width 57 height 21
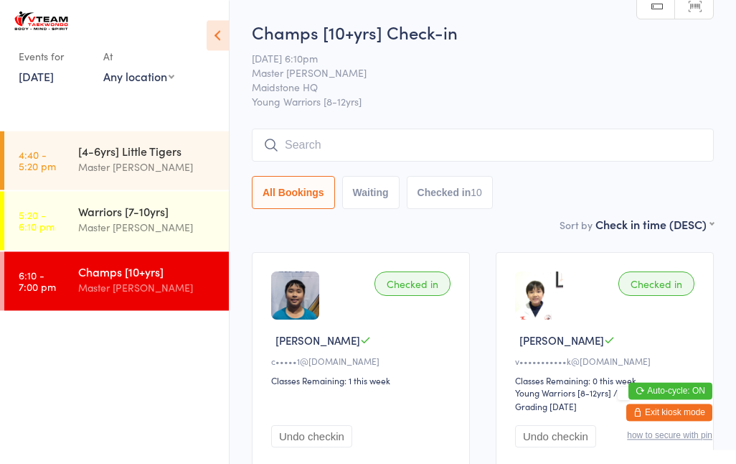
scroll to position [0, 0]
click at [306, 126] on div "Champs [10+yrs] Check-in [DATE] 6:10pm Master [PERSON_NAME] HQ [PERSON_NAME] Wa…" at bounding box center [483, 118] width 462 height 196
click at [357, 149] on input "search" at bounding box center [483, 144] width 462 height 33
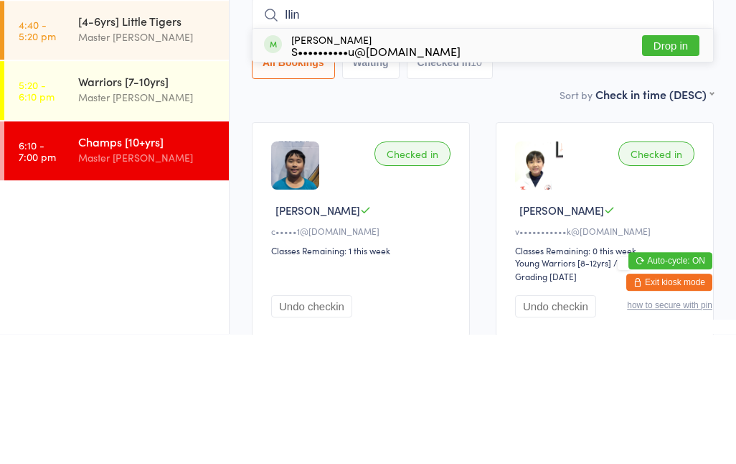
type input "Ilin"
click at [693, 165] on button "Drop in" at bounding box center [670, 175] width 57 height 21
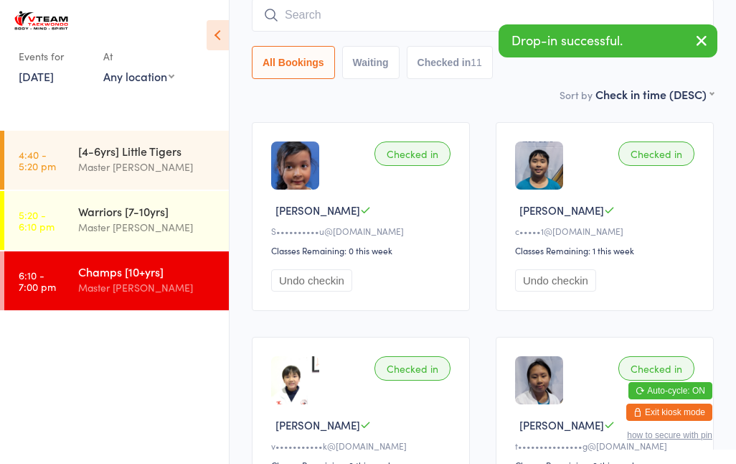
scroll to position [131, 0]
click at [100, 202] on div "Warriors [7-10yrs] Master [PERSON_NAME]" at bounding box center [153, 219] width 151 height 57
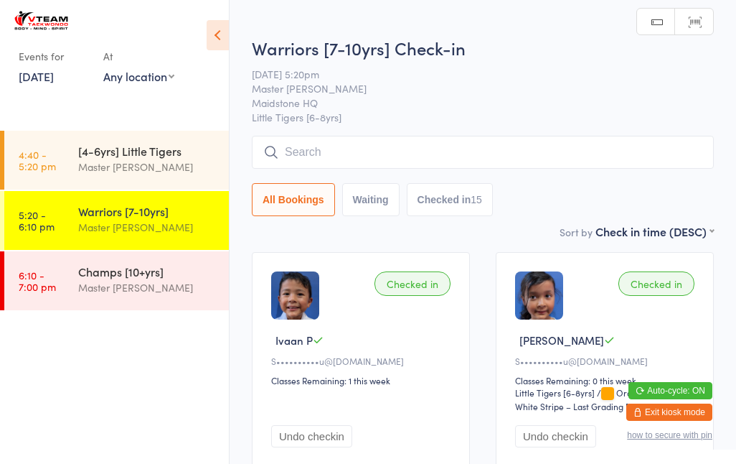
click at [411, 150] on input "search" at bounding box center [483, 152] width 462 height 33
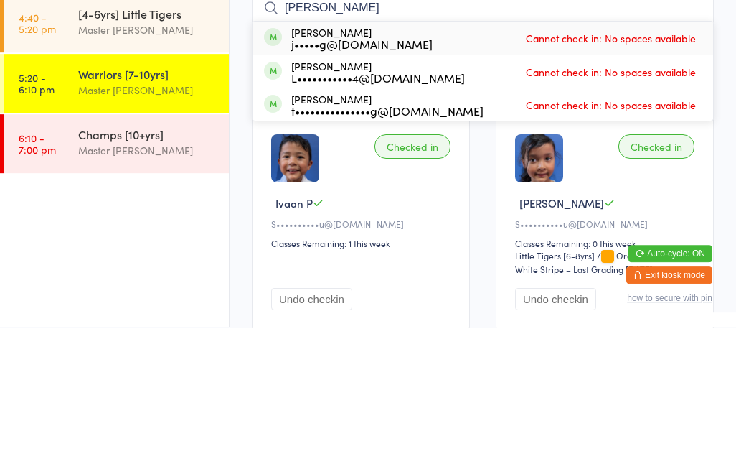
type input "[PERSON_NAME]"
click at [330, 209] on div "L•••••••••••4@[DOMAIN_NAME]" at bounding box center [378, 214] width 174 height 11
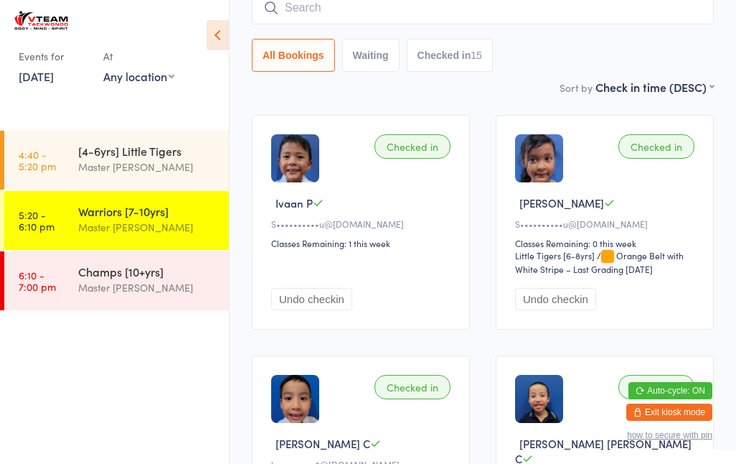
click at [566, 5] on input "search" at bounding box center [483, 7] width 462 height 33
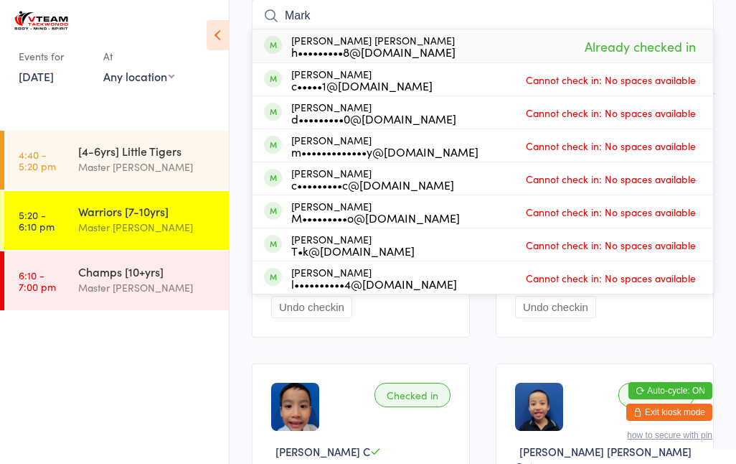
scroll to position [130, 0]
click at [187, 368] on ul "4:40 - 5:20 pm [4-6yrs] Little Tigers Master [PERSON_NAME] 5:20 - 6:10 pm Warri…" at bounding box center [114, 297] width 229 height 333
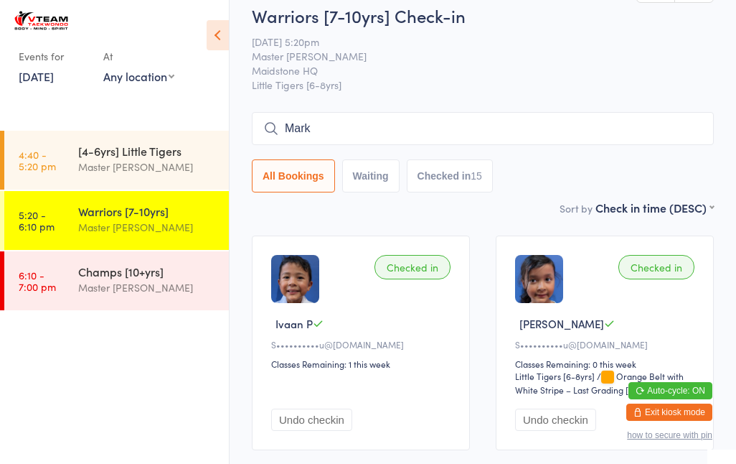
scroll to position [0, 0]
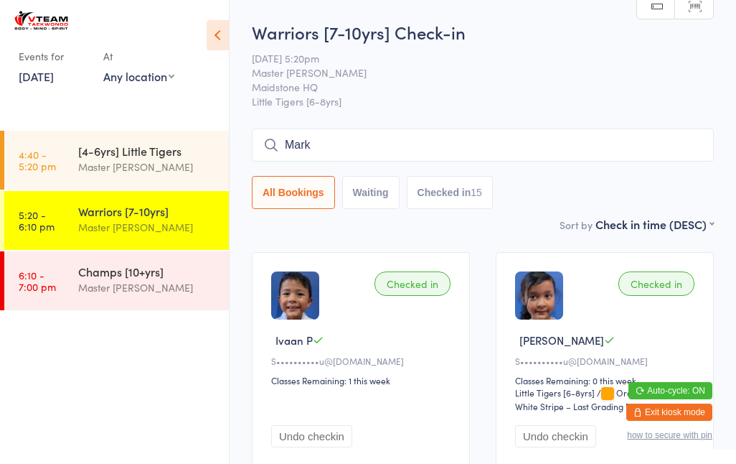
click at [442, 154] on input "Mark" at bounding box center [483, 144] width 462 height 33
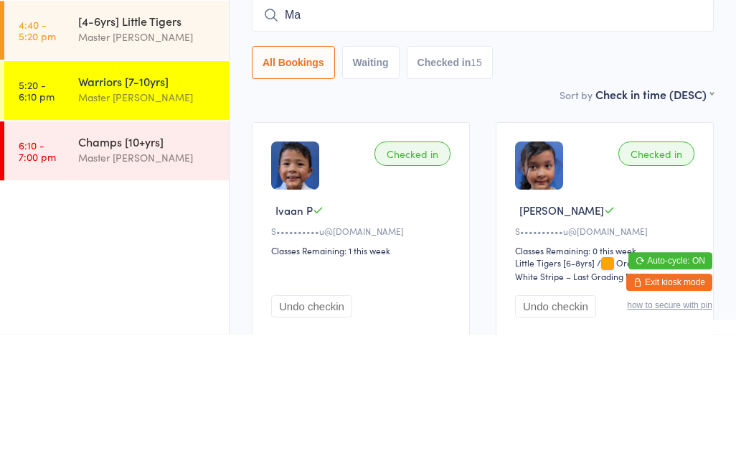
type input "M"
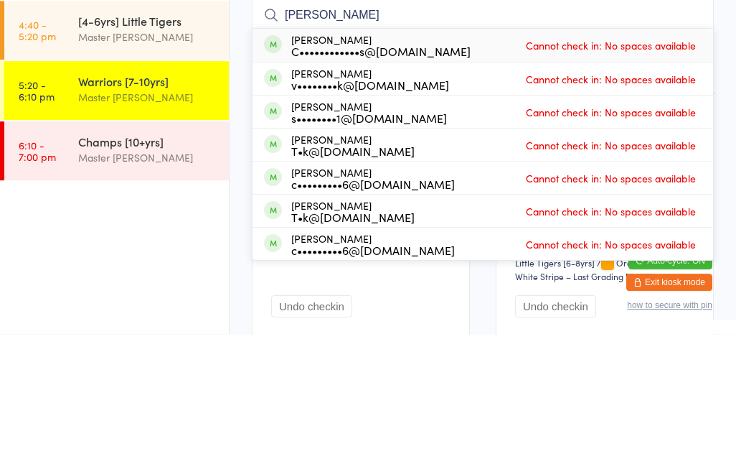
type input "[PERSON_NAME]"
click at [509, 159] on div "[PERSON_NAME] C••••••••••••s@[DOMAIN_NAME] Cannot check in: No spaces available" at bounding box center [483, 175] width 461 height 33
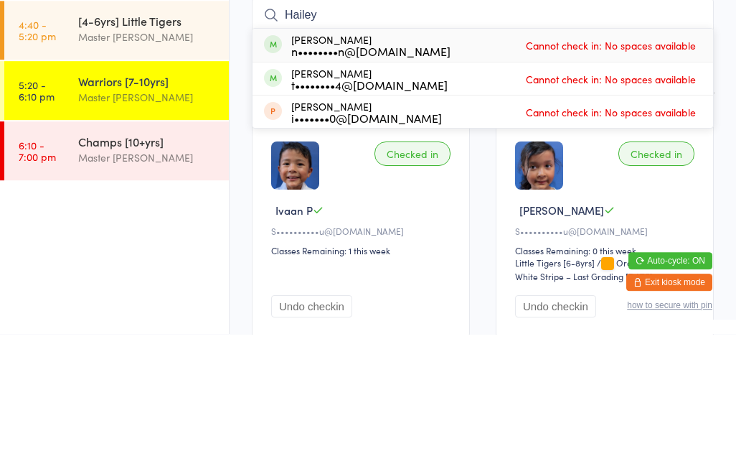
type input "Hailey"
click at [446, 159] on div "[PERSON_NAME] n••••••••n@[DOMAIN_NAME] Cannot check in: No spaces available" at bounding box center [483, 175] width 461 height 33
type input "Hailey"
click at [587, 252] on div "Checked in Ilina P S••••••••••u@[DOMAIN_NAME] Classes Remaining: 0 this week Li…" at bounding box center [605, 359] width 218 height 215
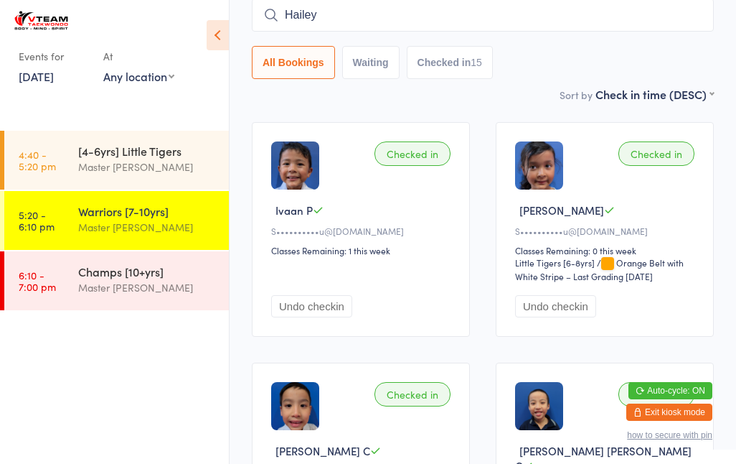
click at [177, 286] on div "Master [PERSON_NAME]" at bounding box center [147, 287] width 138 height 17
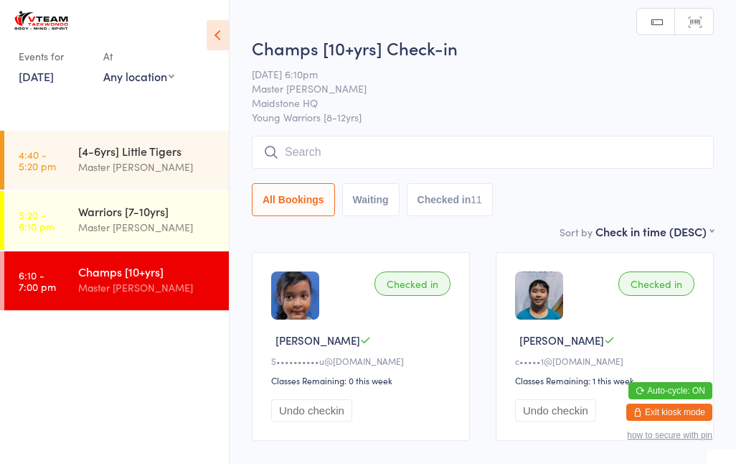
click at [598, 158] on input "search" at bounding box center [483, 152] width 462 height 33
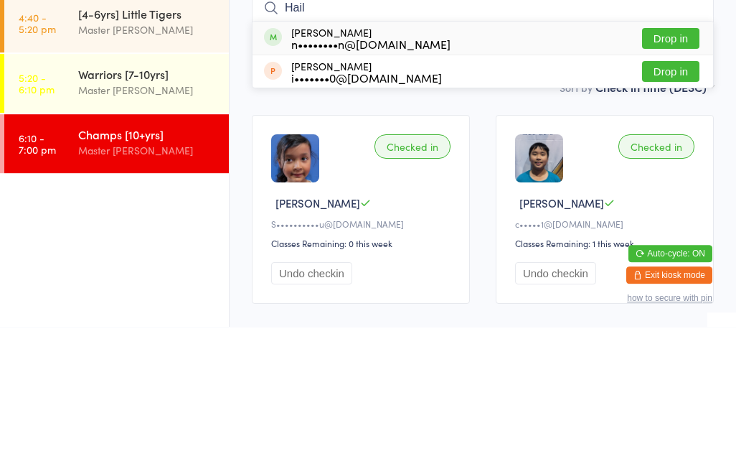
type input "Hail"
click at [662, 165] on button "Drop in" at bounding box center [670, 175] width 57 height 21
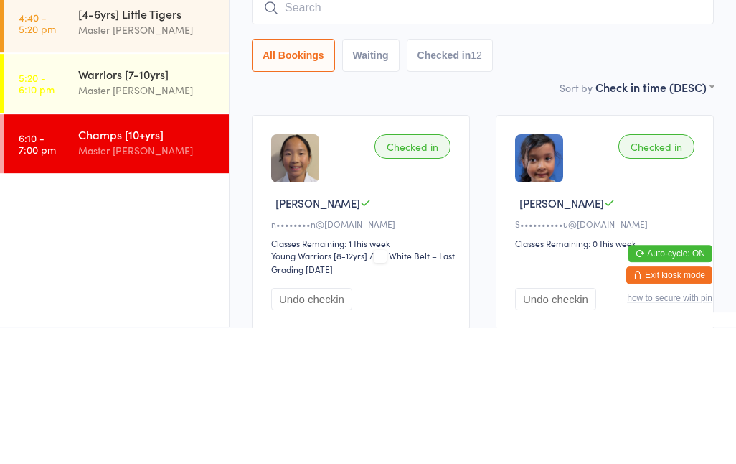
click at [342, 128] on input "search" at bounding box center [483, 144] width 462 height 33
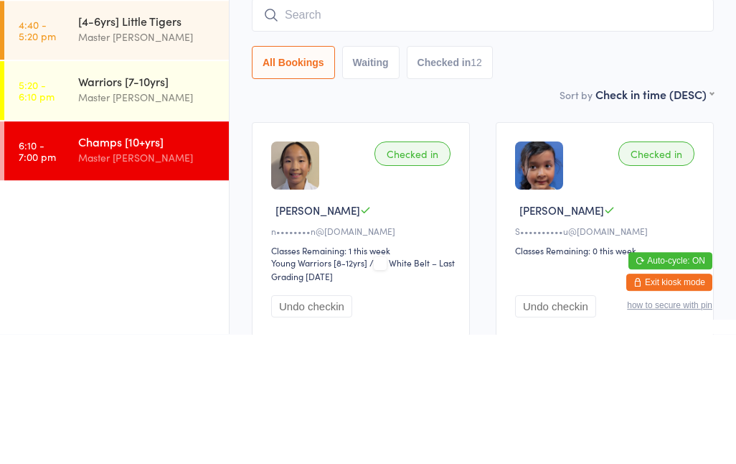
click at [337, 128] on input "search" at bounding box center [483, 144] width 462 height 33
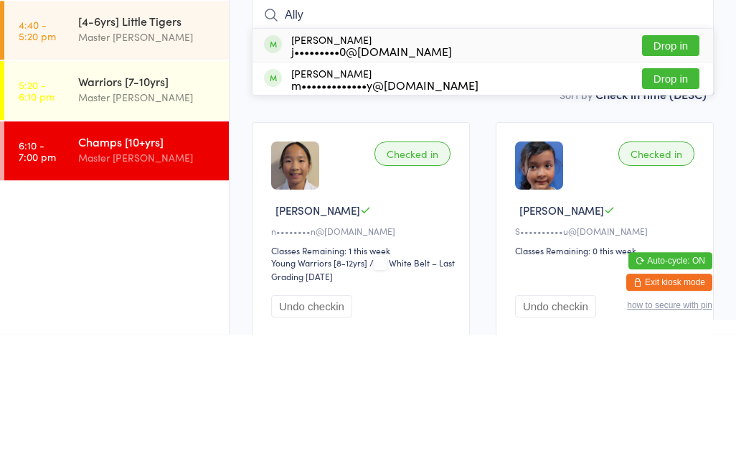
type input "Ally"
click at [678, 165] on button "Drop in" at bounding box center [670, 175] width 57 height 21
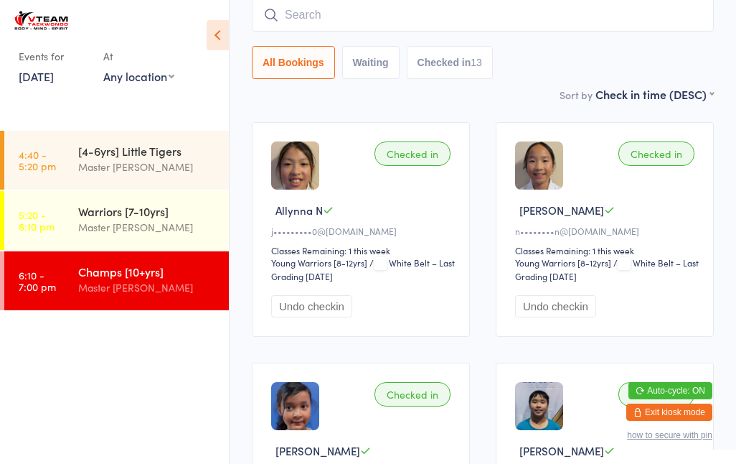
click at [311, 7] on input "search" at bounding box center [483, 15] width 462 height 33
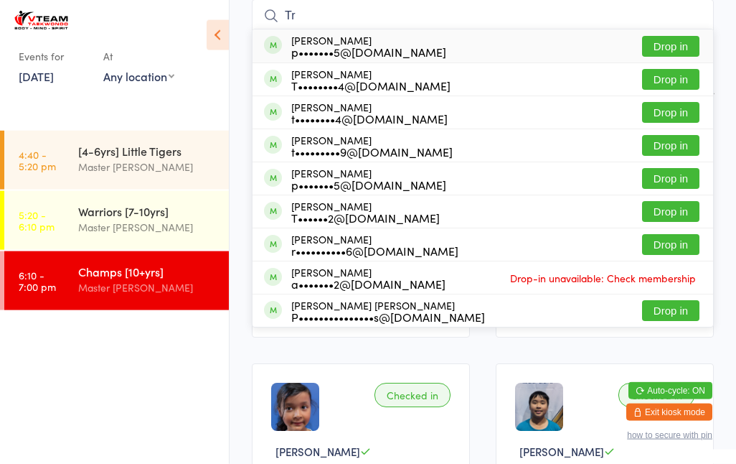
type input "T"
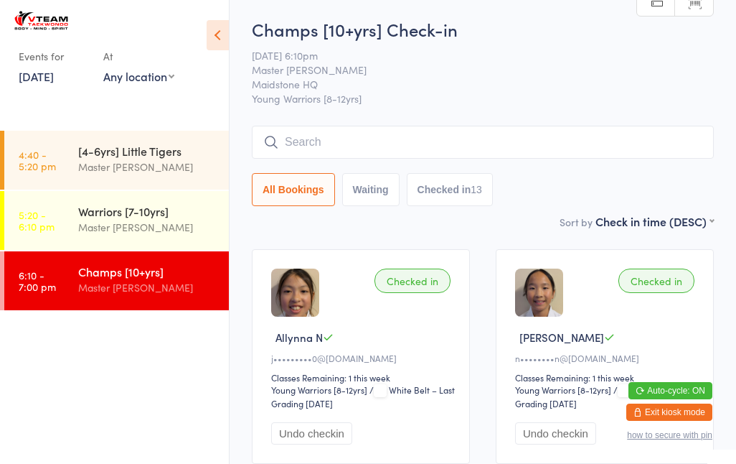
scroll to position [0, 0]
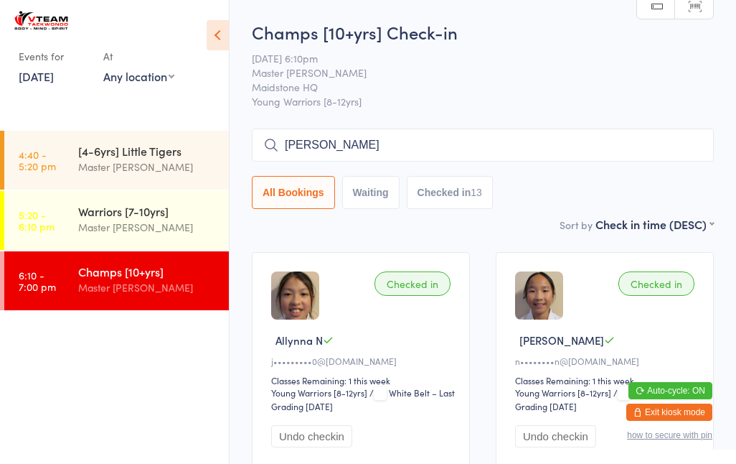
type input "[PERSON_NAME]"
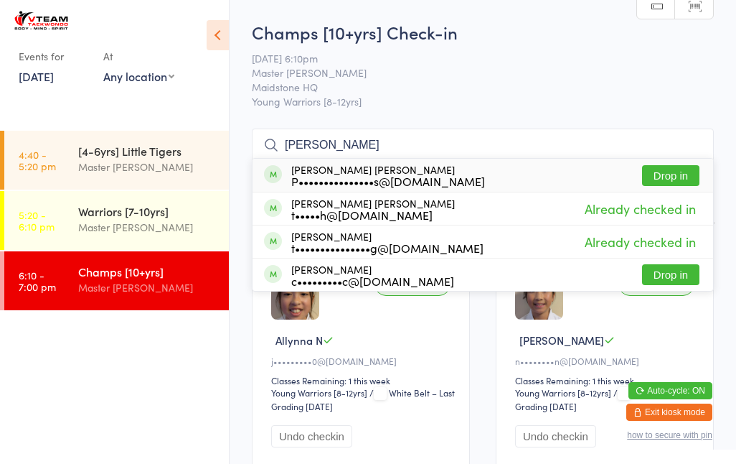
click at [309, 168] on div "[PERSON_NAME] [PERSON_NAME] P•••••••••••••••s@[DOMAIN_NAME]" at bounding box center [388, 175] width 194 height 23
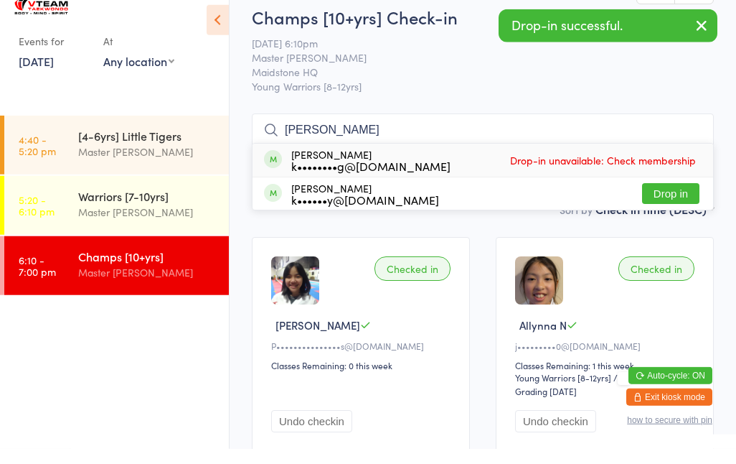
type input "J"
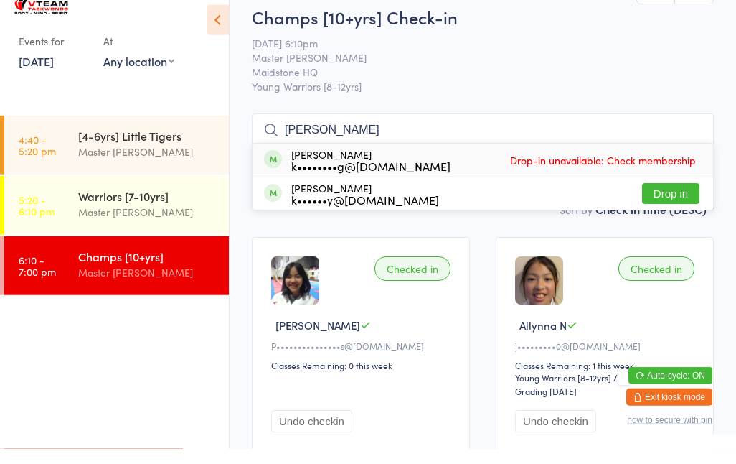
type input "J"
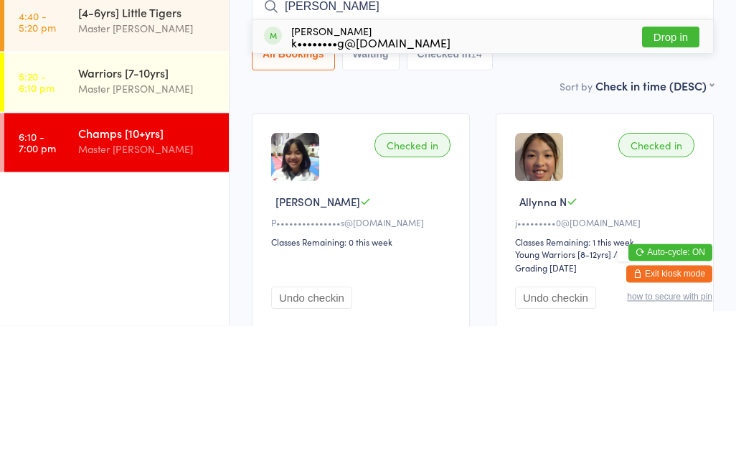
type input "[PERSON_NAME]"
click at [662, 165] on button "Drop in" at bounding box center [670, 175] width 57 height 21
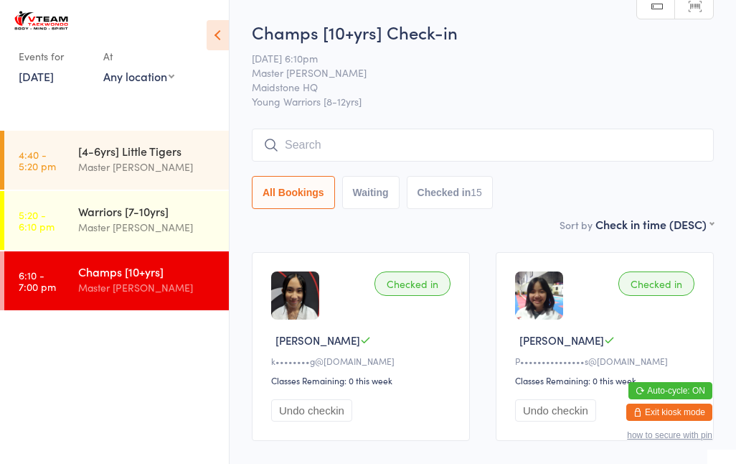
click at [74, 230] on link "5:20 - 6:10 pm Warriors [7-10yrs] Master [PERSON_NAME]" at bounding box center [116, 220] width 225 height 59
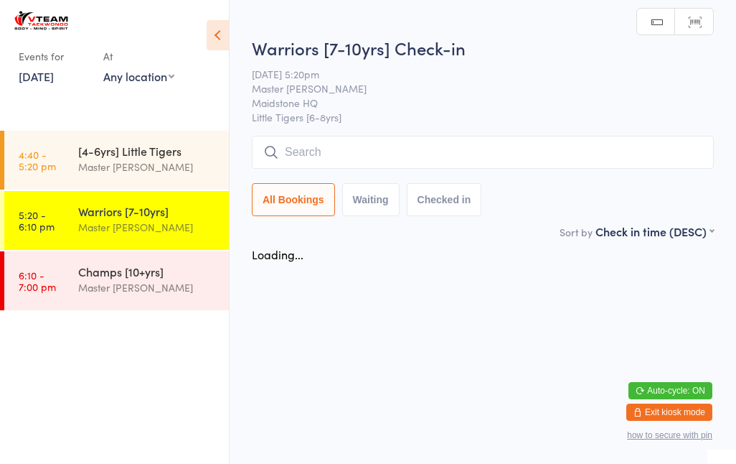
click at [52, 271] on time "6:10 - 7:00 pm" at bounding box center [37, 280] width 37 height 23
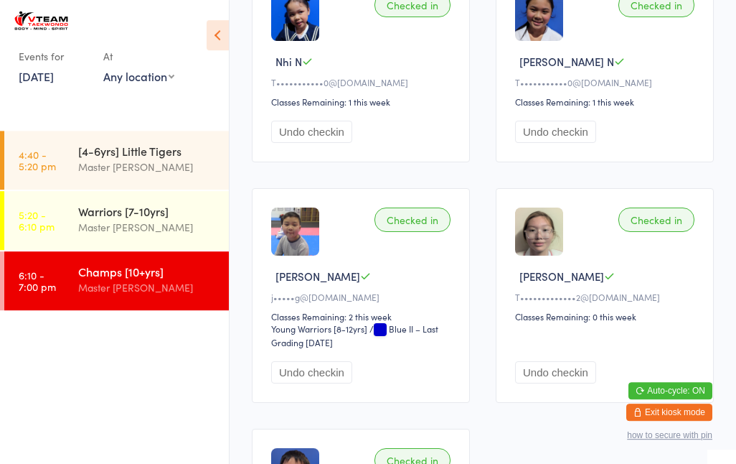
scroll to position [1429, 0]
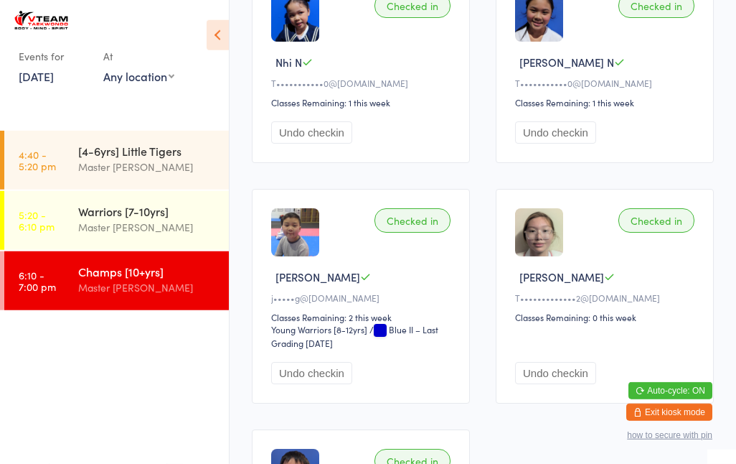
click at [184, 240] on div "Warriors [7-10yrs] Master [PERSON_NAME]" at bounding box center [153, 219] width 151 height 57
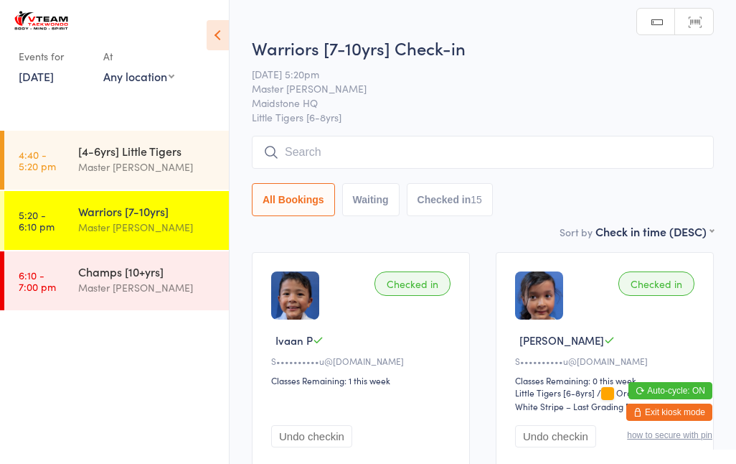
click at [95, 286] on div "Master [PERSON_NAME]" at bounding box center [147, 287] width 138 height 17
